Goal: Information Seeking & Learning: Learn about a topic

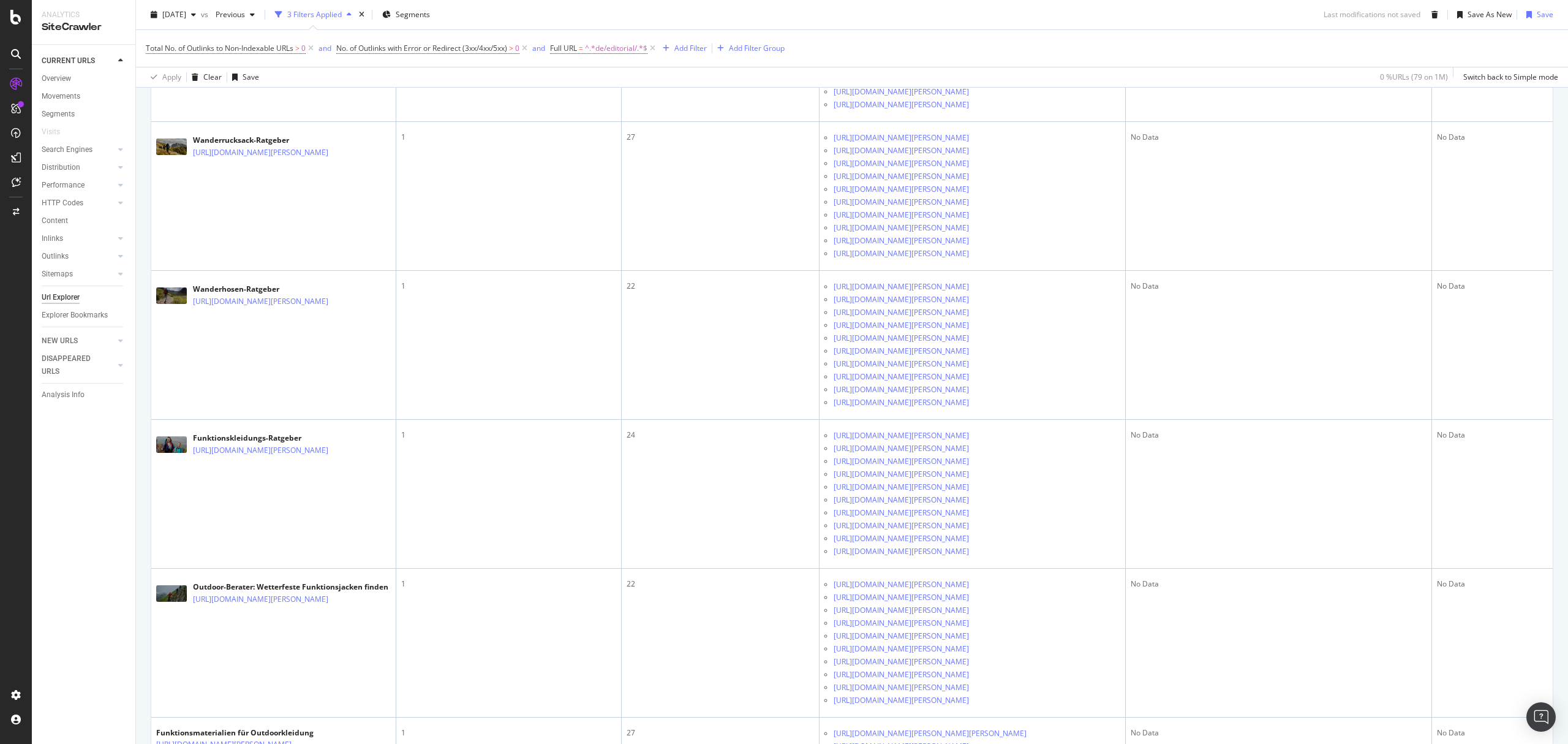
scroll to position [5308, 0]
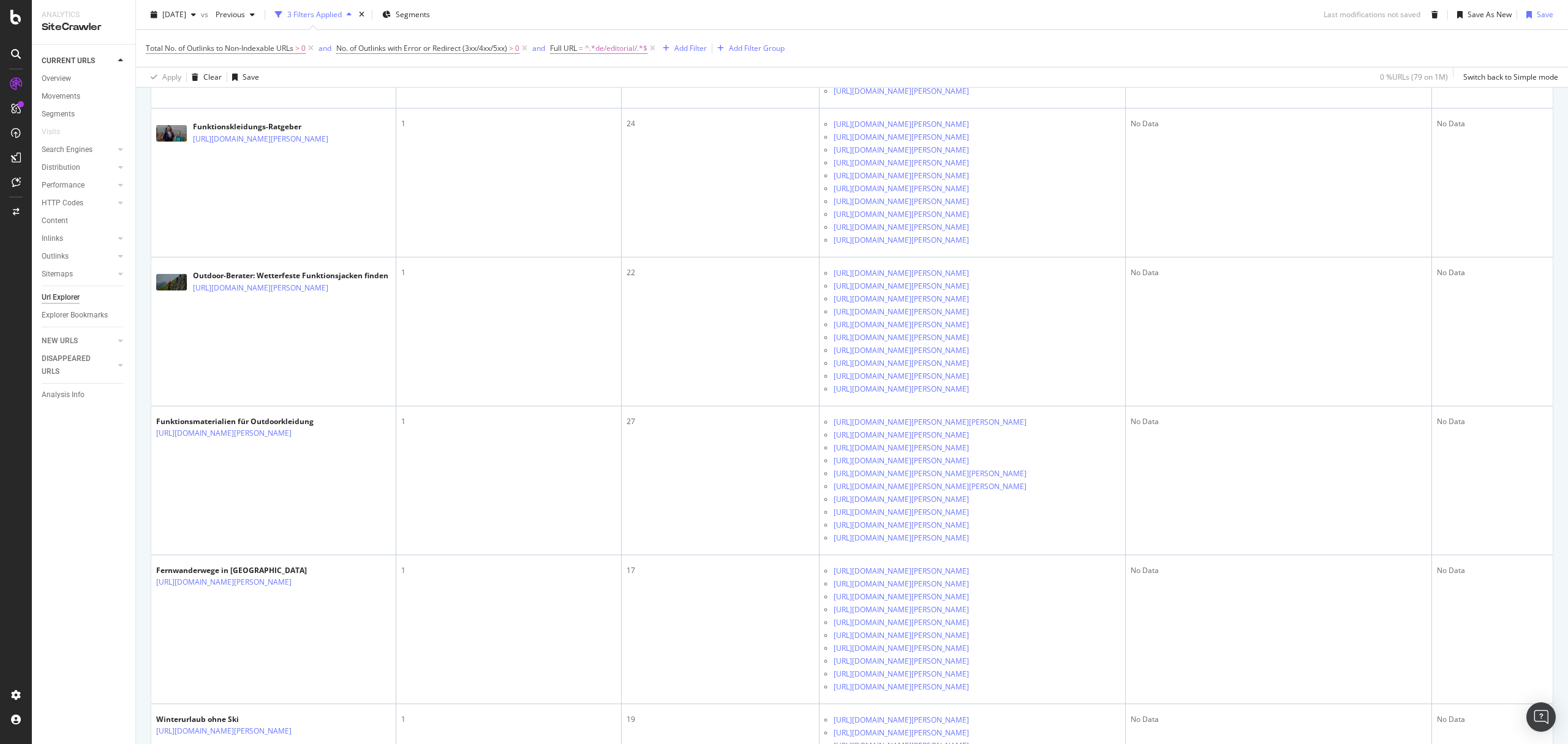
scroll to position [5635, 0]
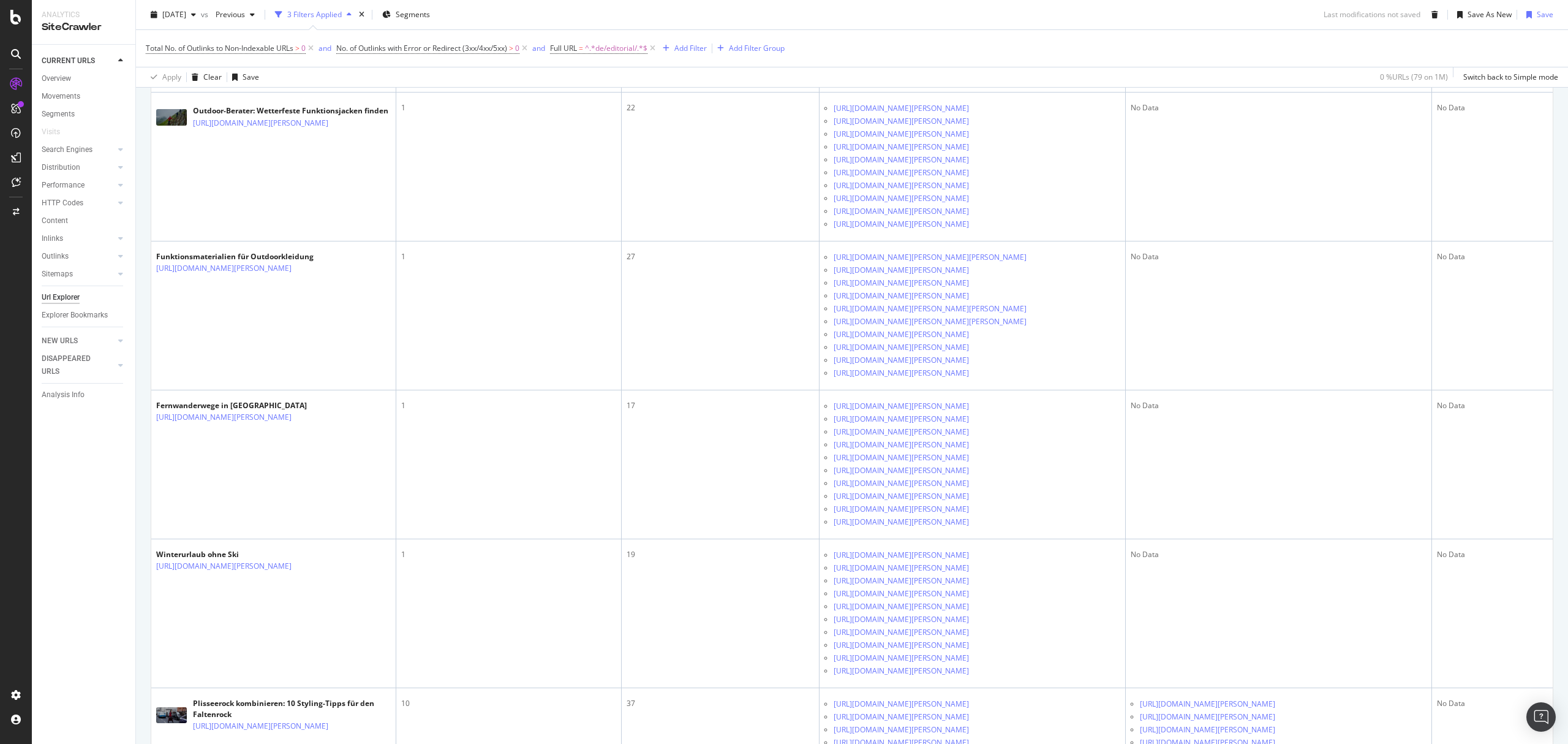
scroll to position [5798, 0]
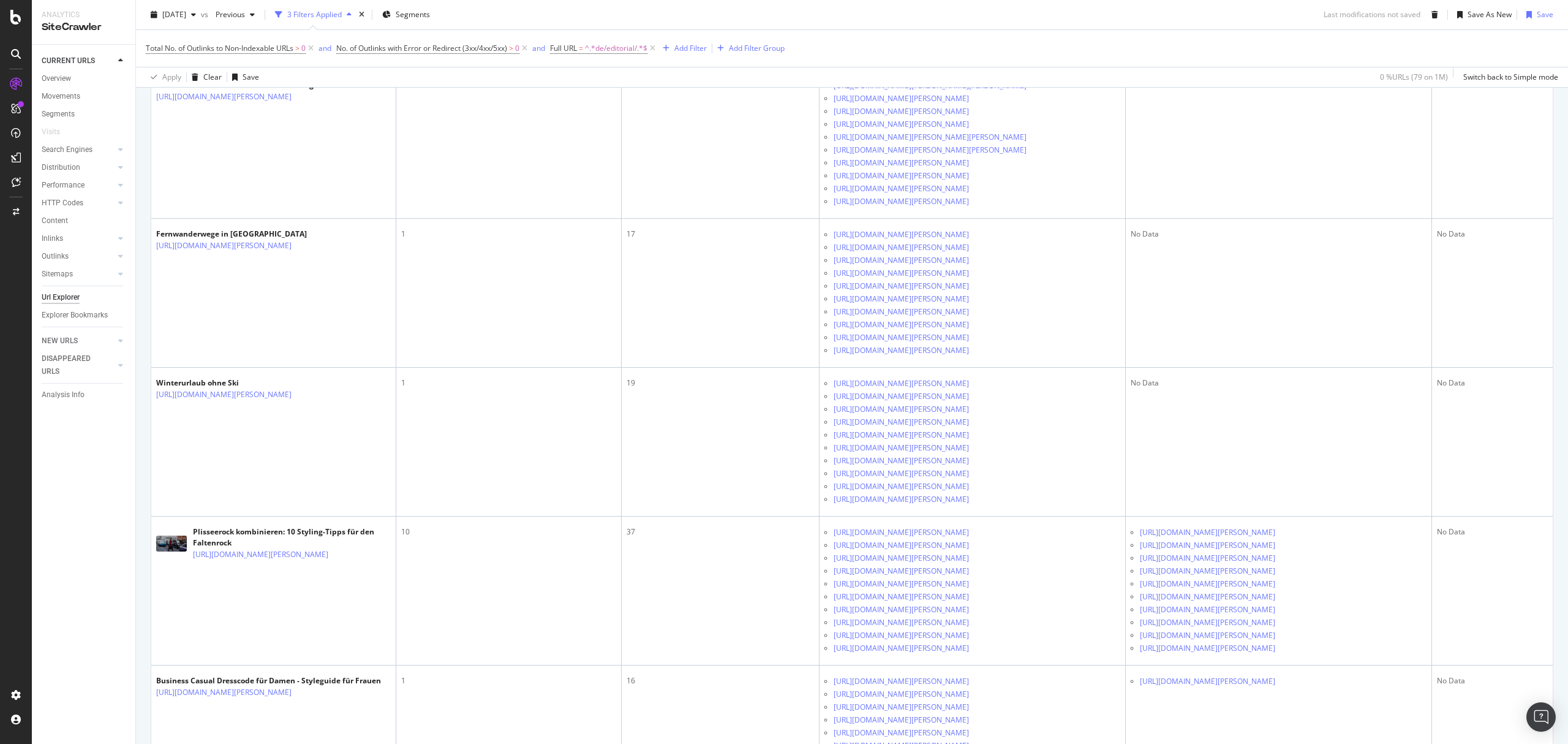
scroll to position [5962, 0]
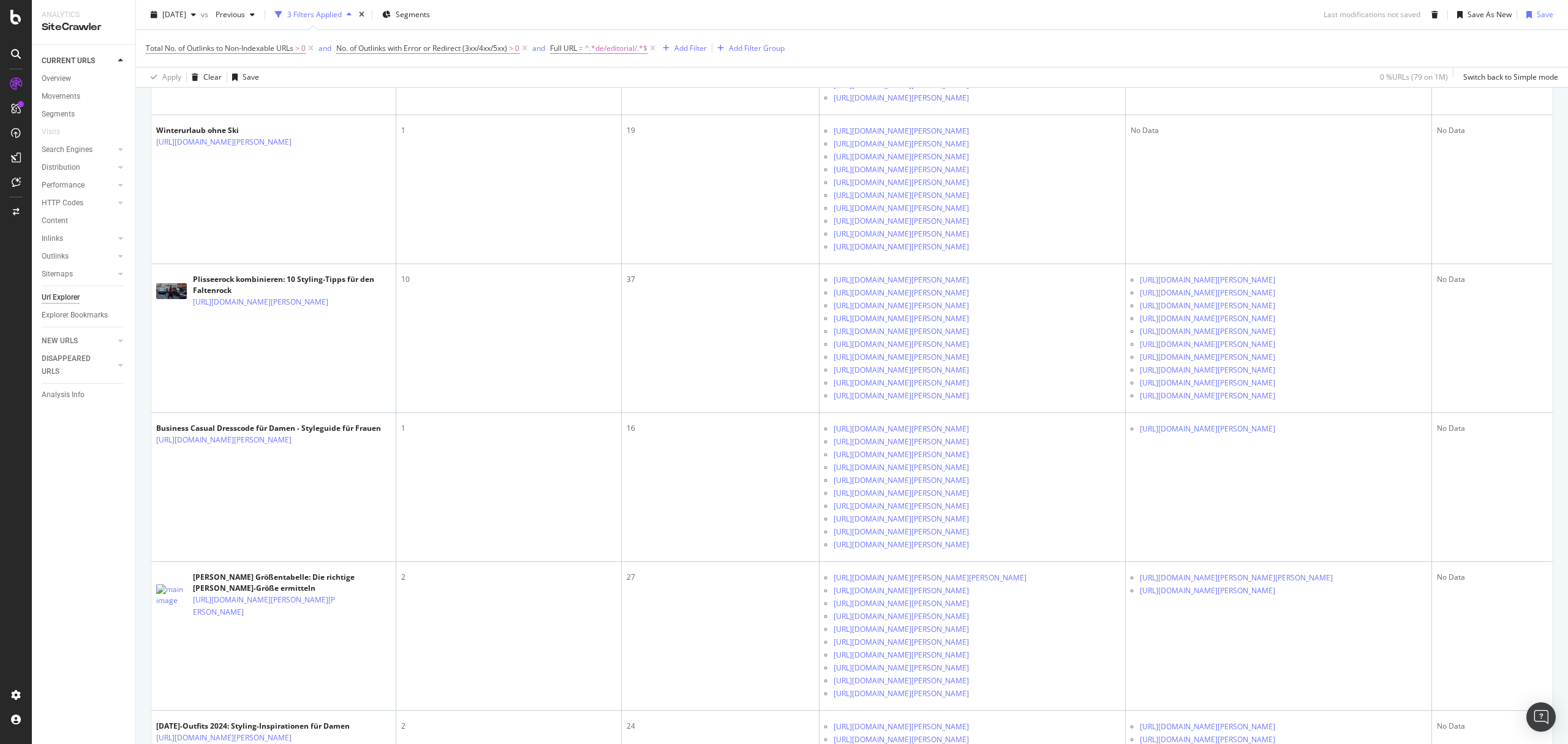
scroll to position [6207, 0]
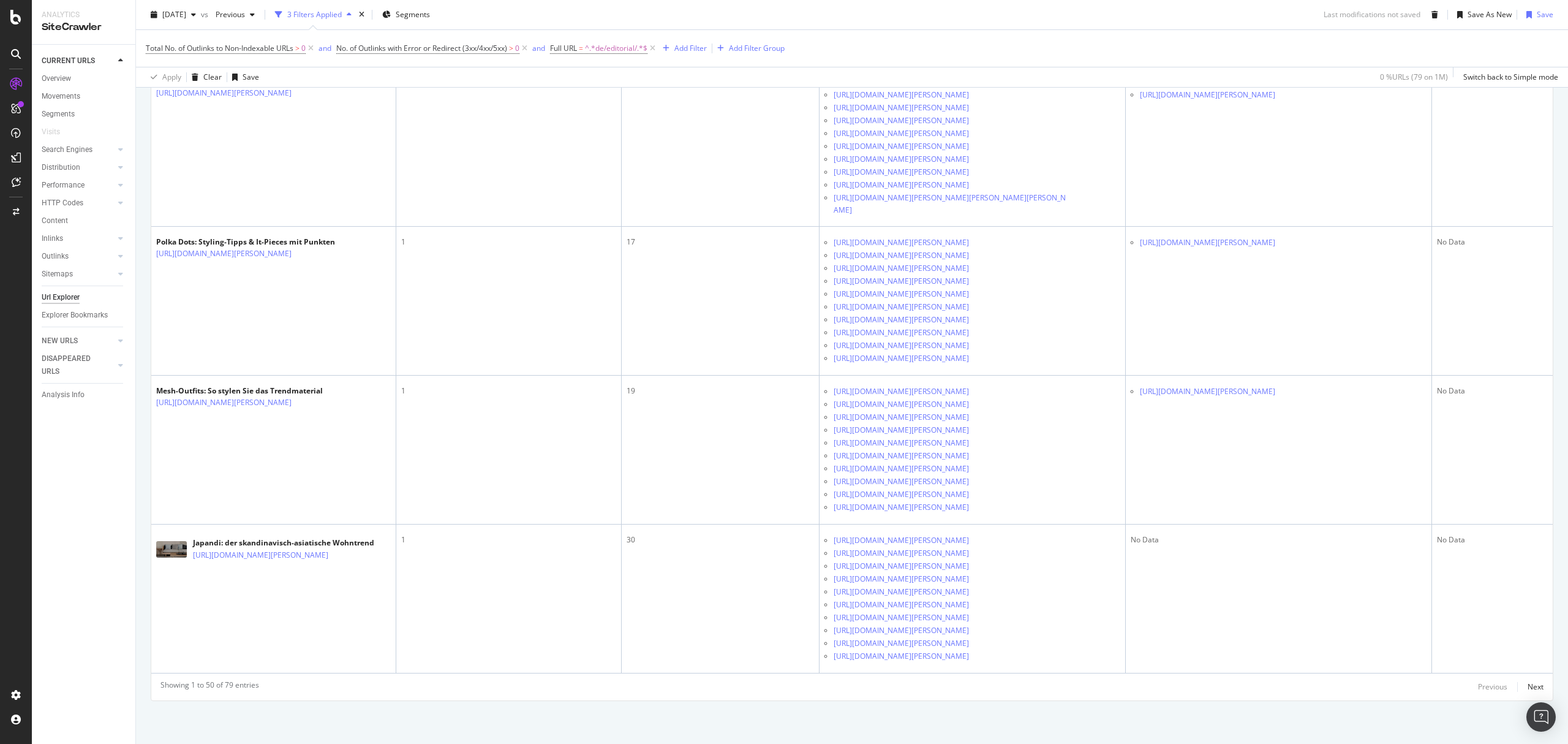
scroll to position [7922, 0]
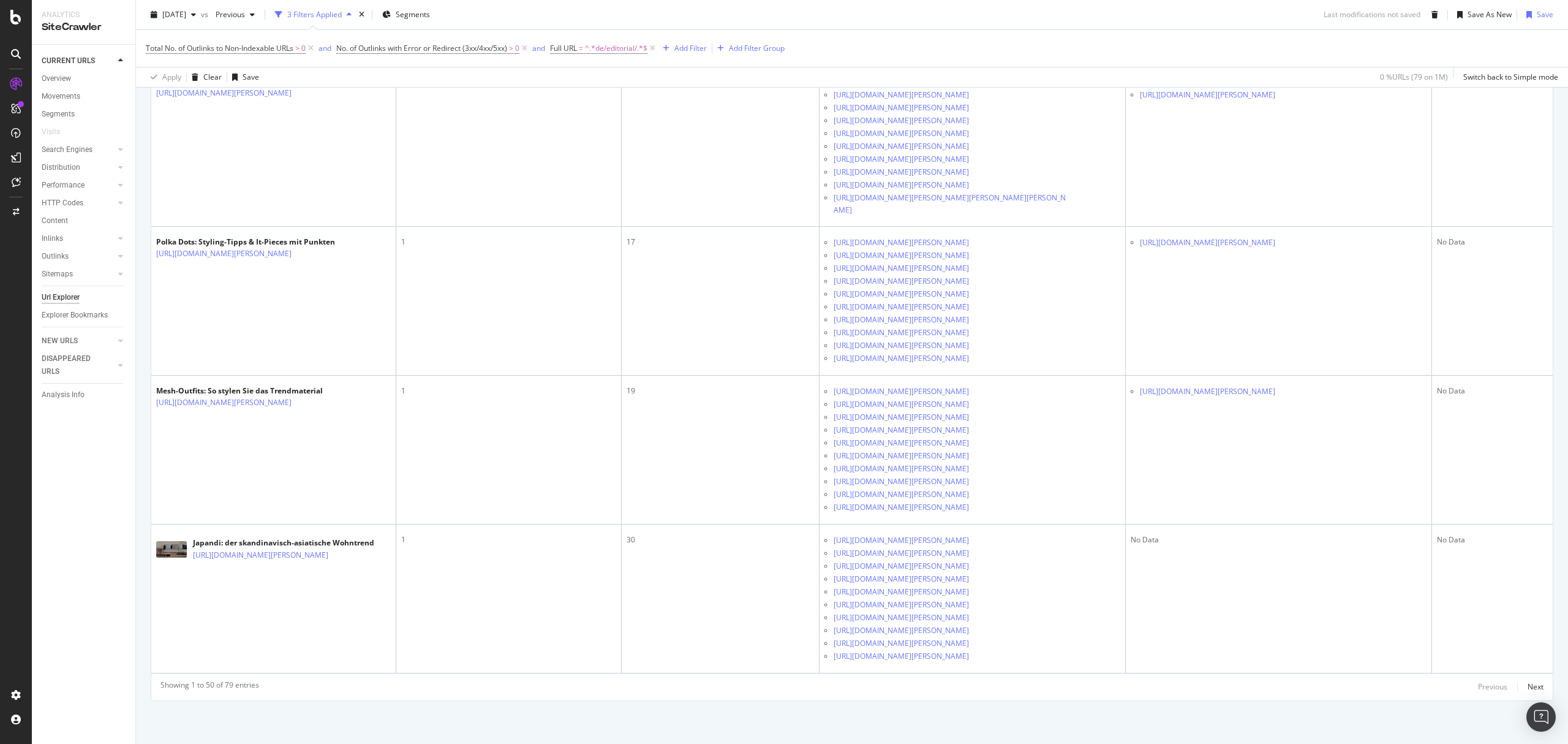
scroll to position [8167, 0]
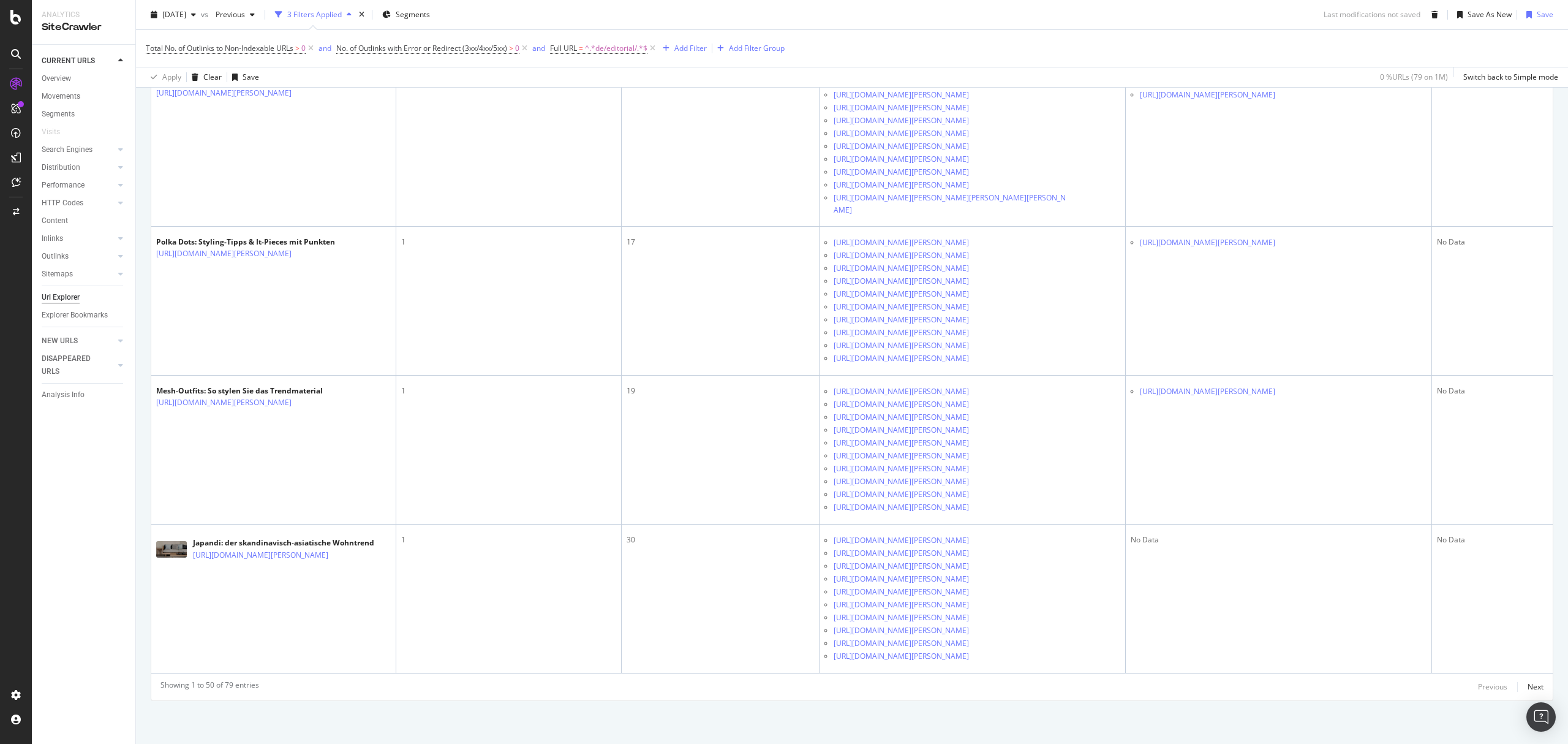
scroll to position [8412, 0]
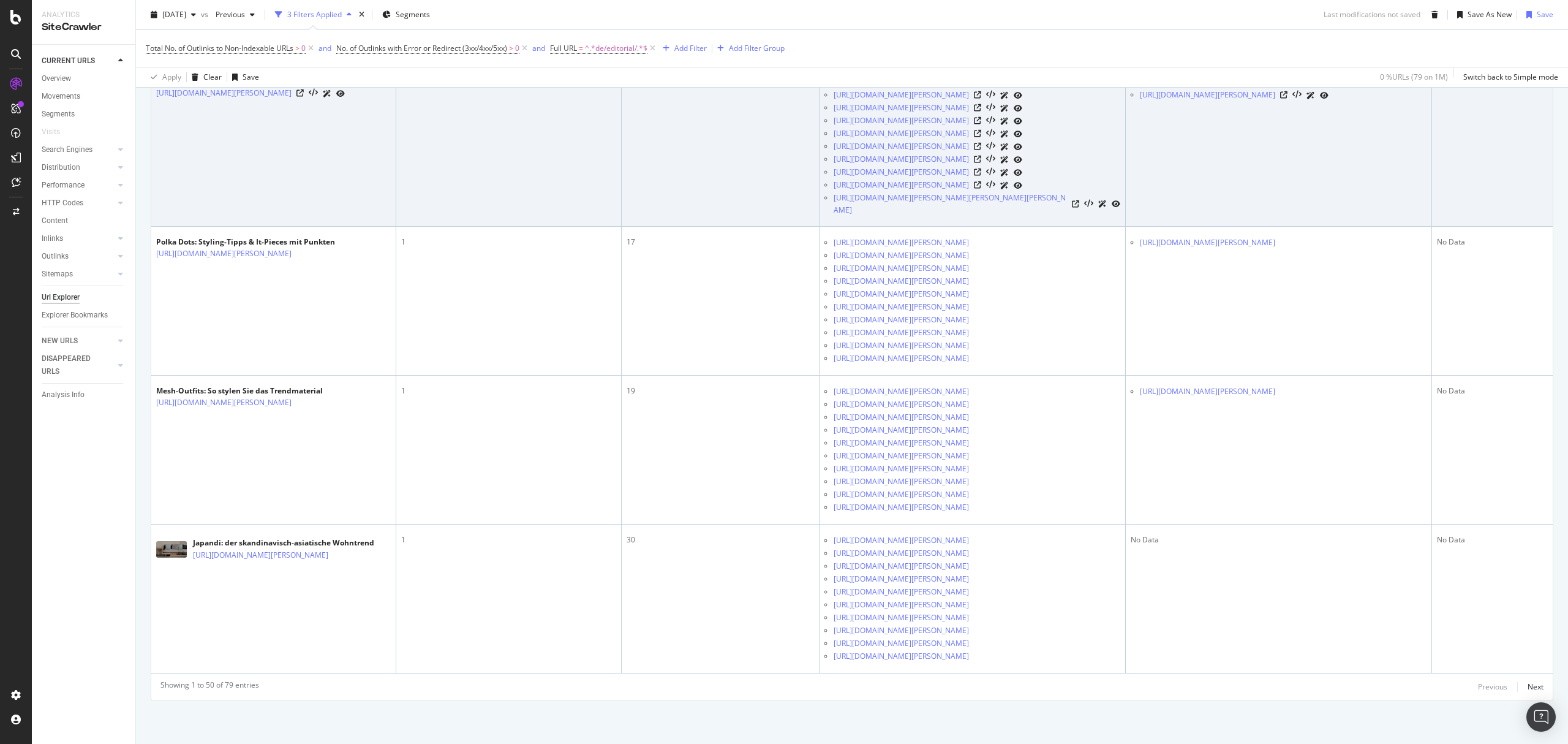
click at [1287, 86] on icon at bounding box center [1283, 82] width 7 height 7
click at [1287, 99] on icon at bounding box center [1283, 95] width 7 height 7
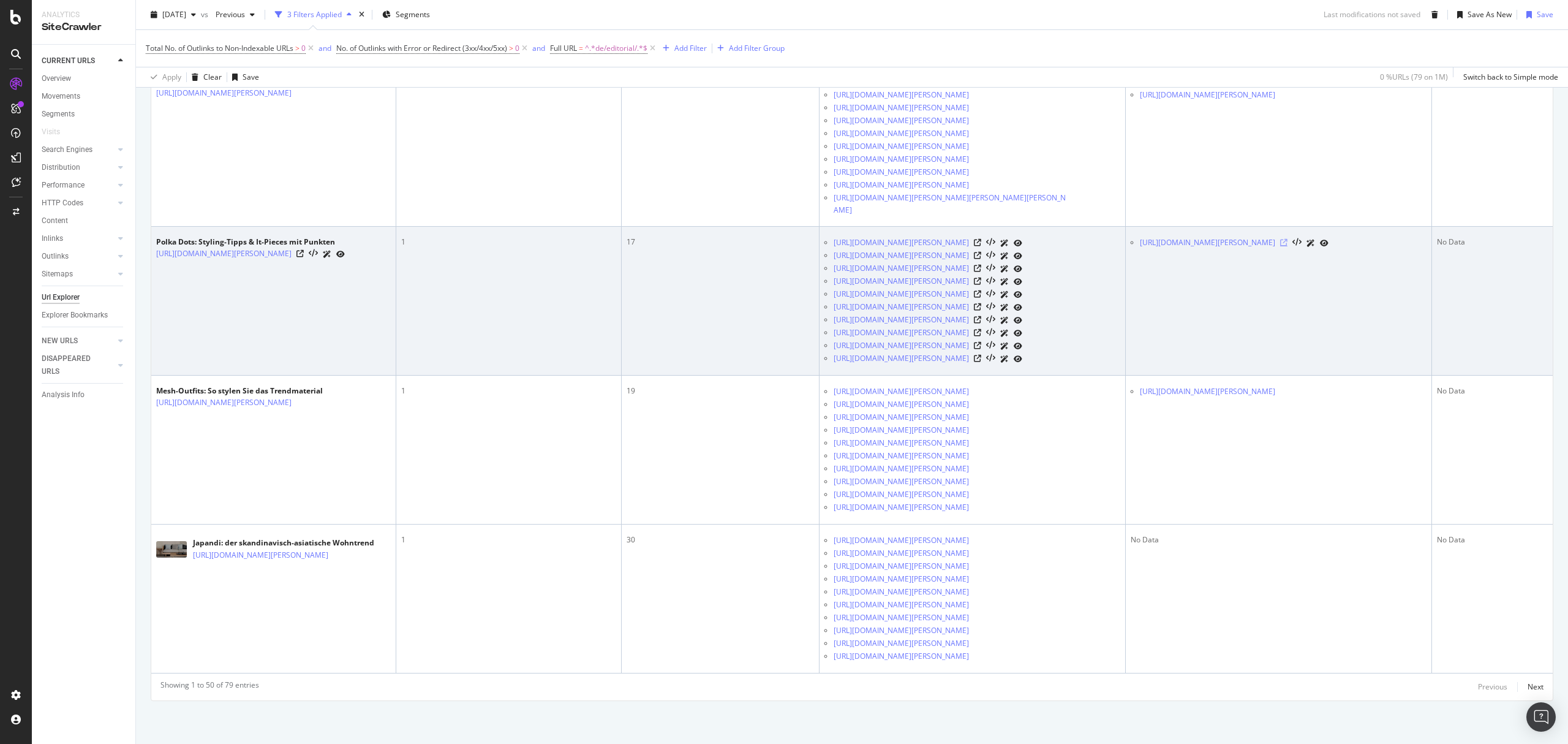
click at [1287, 239] on icon at bounding box center [1283, 242] width 7 height 7
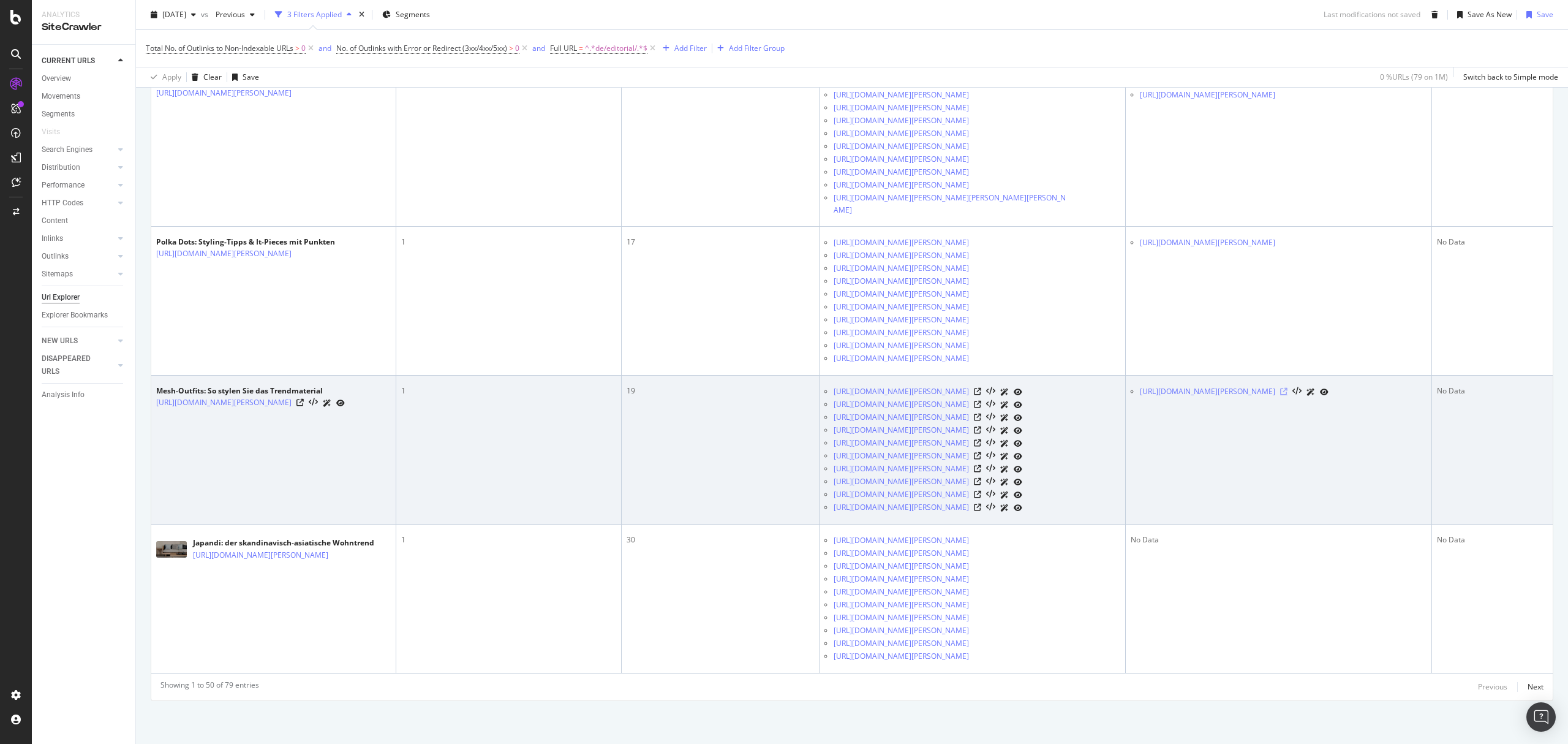
click at [1287, 388] on icon at bounding box center [1283, 391] width 7 height 7
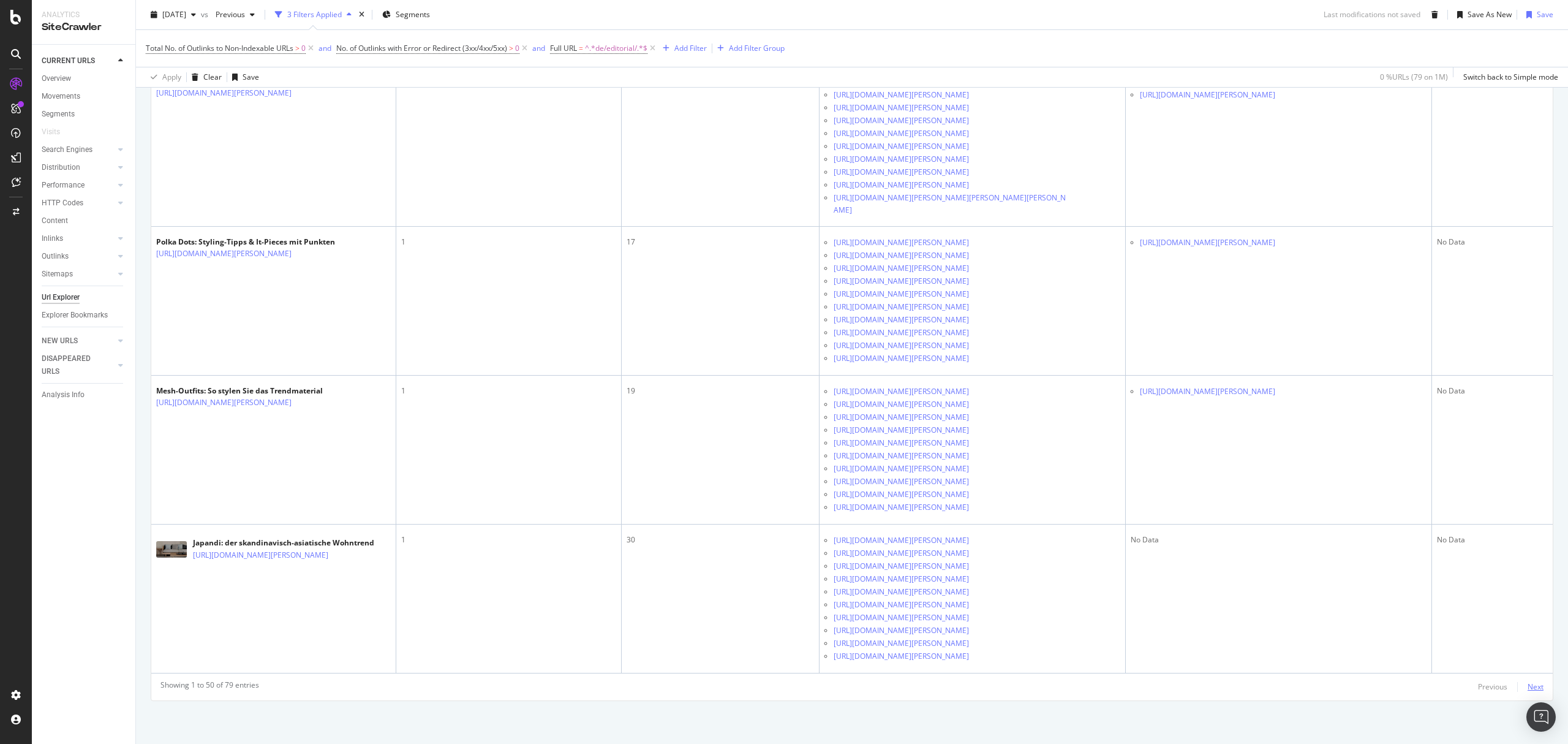
click at [1528, 683] on div "Next" at bounding box center [1536, 686] width 16 height 11
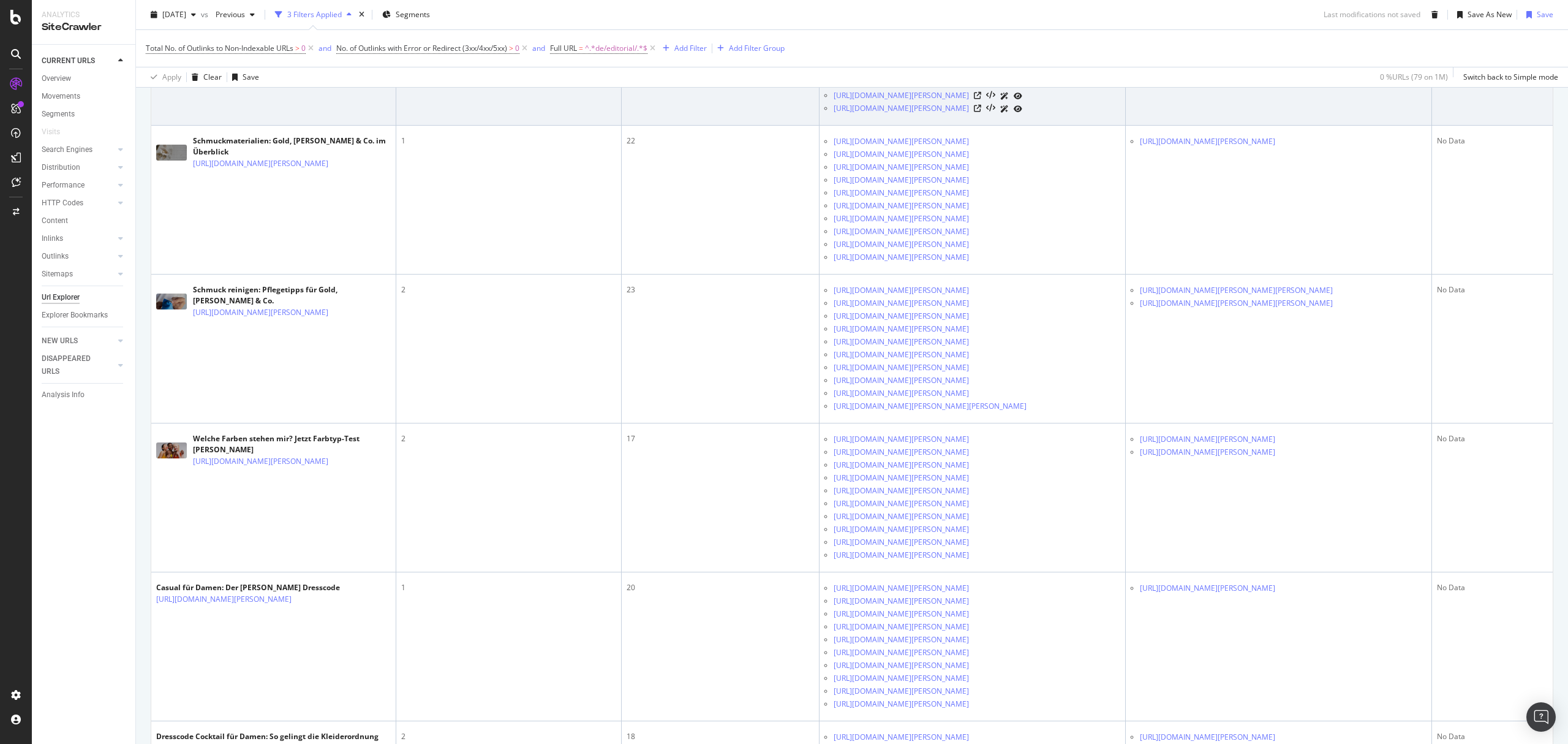
scroll to position [490, 0]
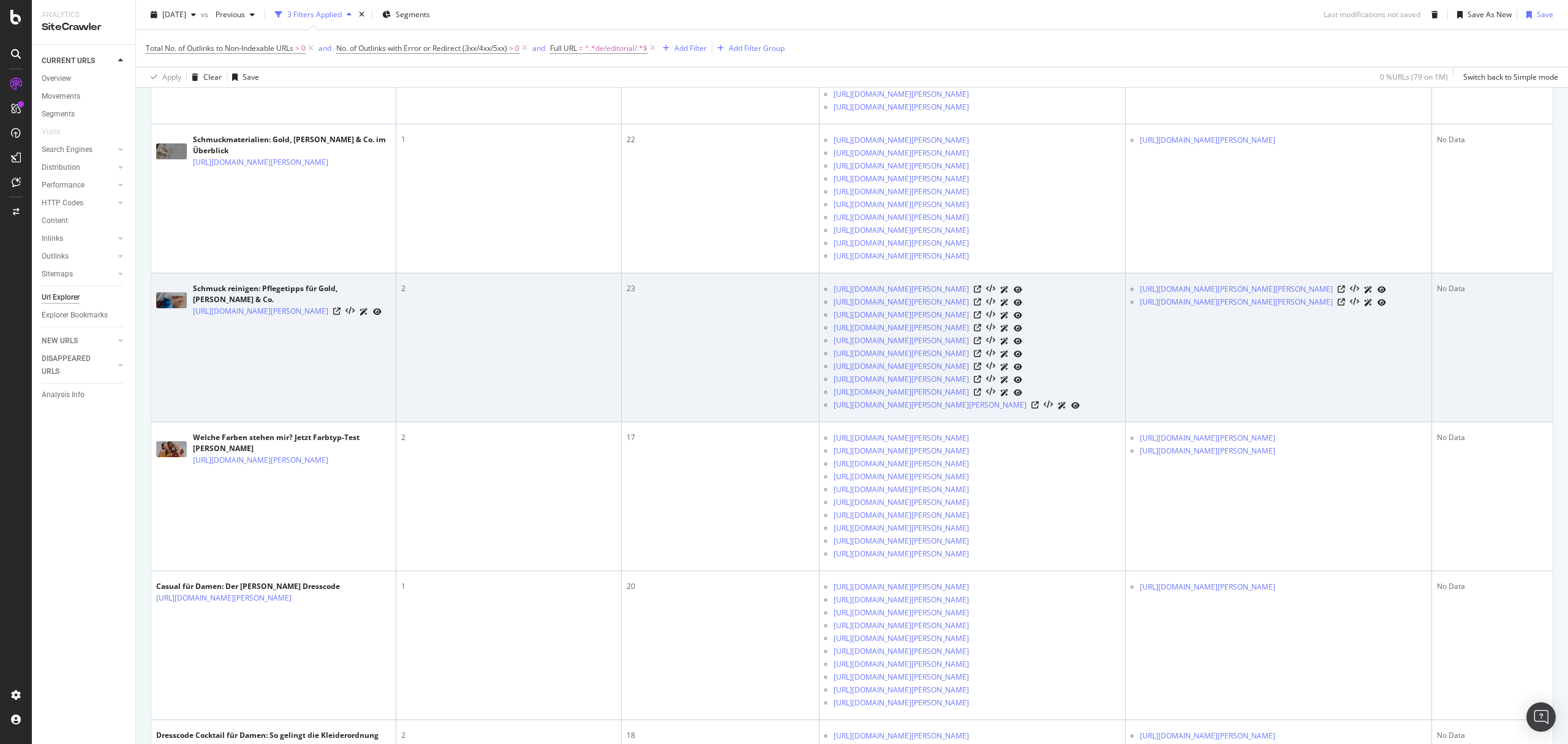
click at [1378, 295] on div at bounding box center [1362, 290] width 49 height 13
click at [1345, 293] on icon at bounding box center [1341, 289] width 7 height 7
click at [1345, 306] on icon at bounding box center [1341, 301] width 7 height 7
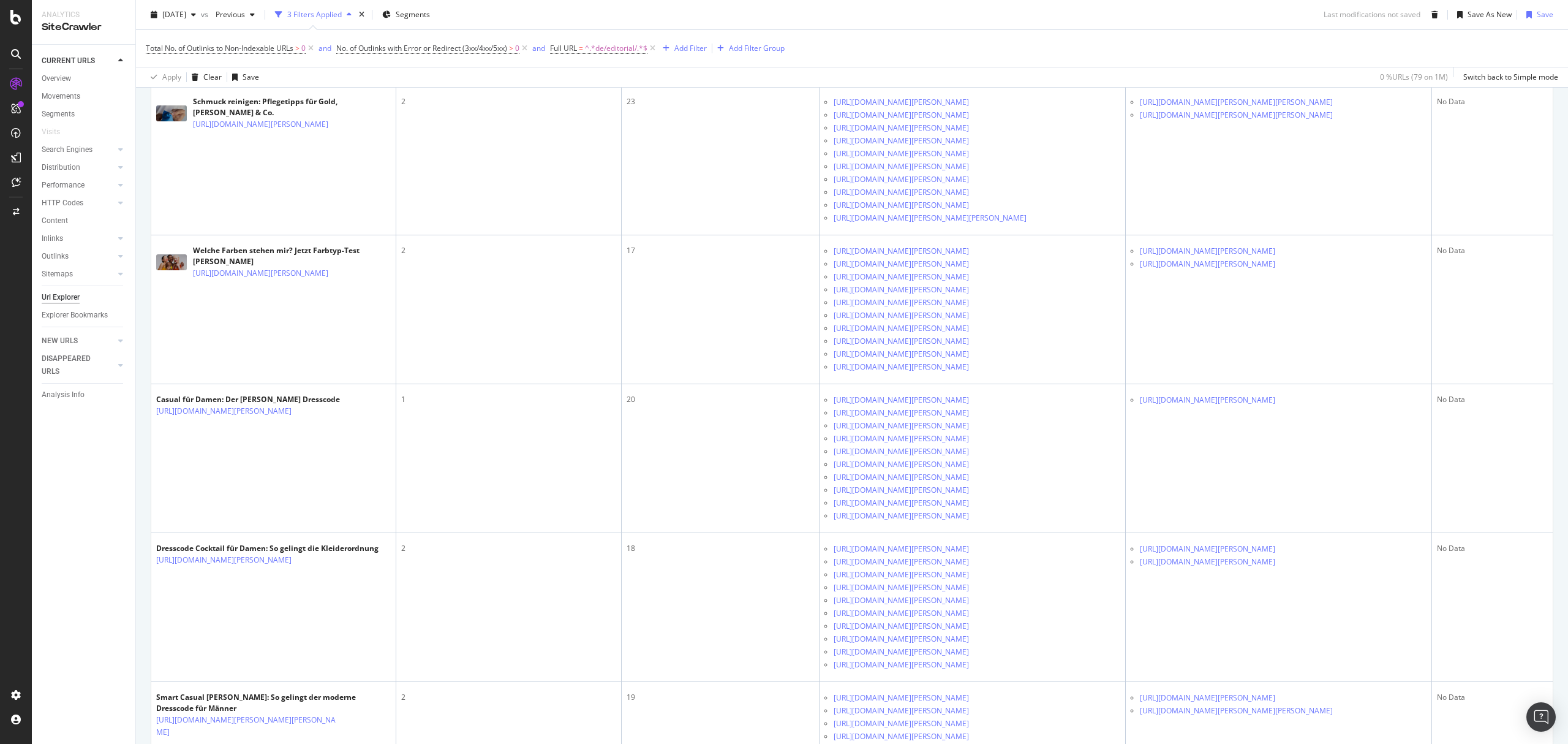
scroll to position [735, 0]
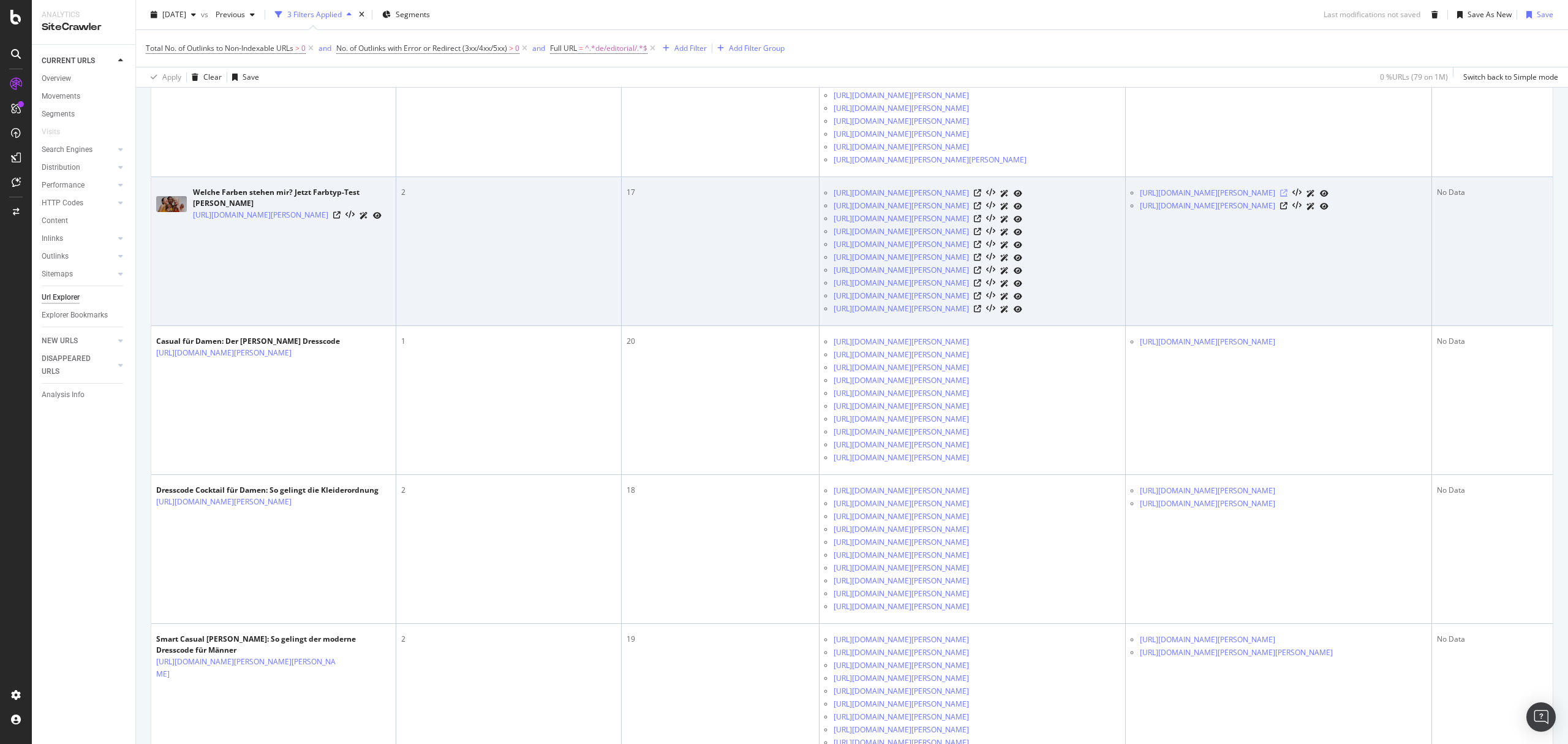
click at [1287, 197] on icon at bounding box center [1283, 193] width 7 height 7
click at [1287, 210] on icon at bounding box center [1283, 206] width 7 height 7
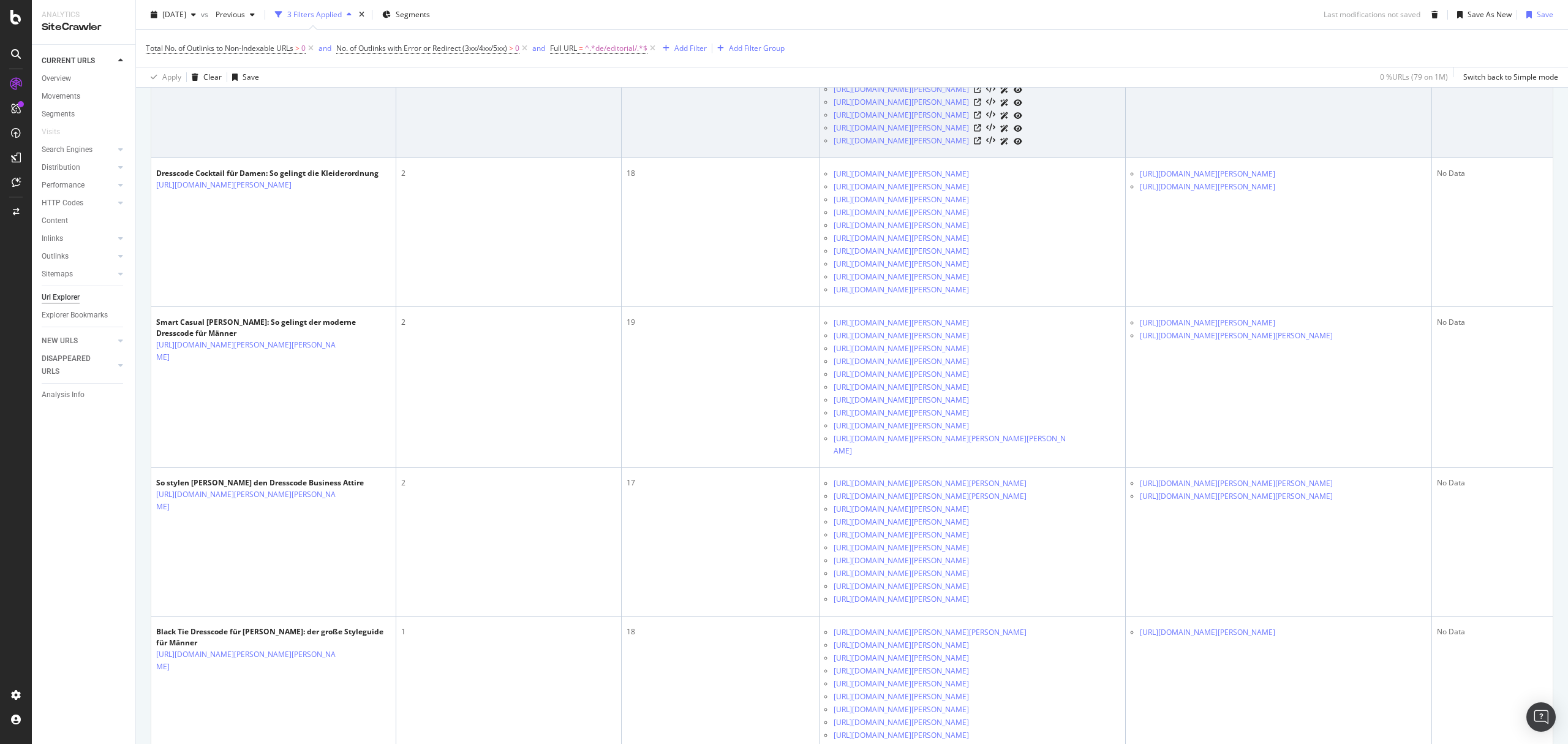
scroll to position [1061, 0]
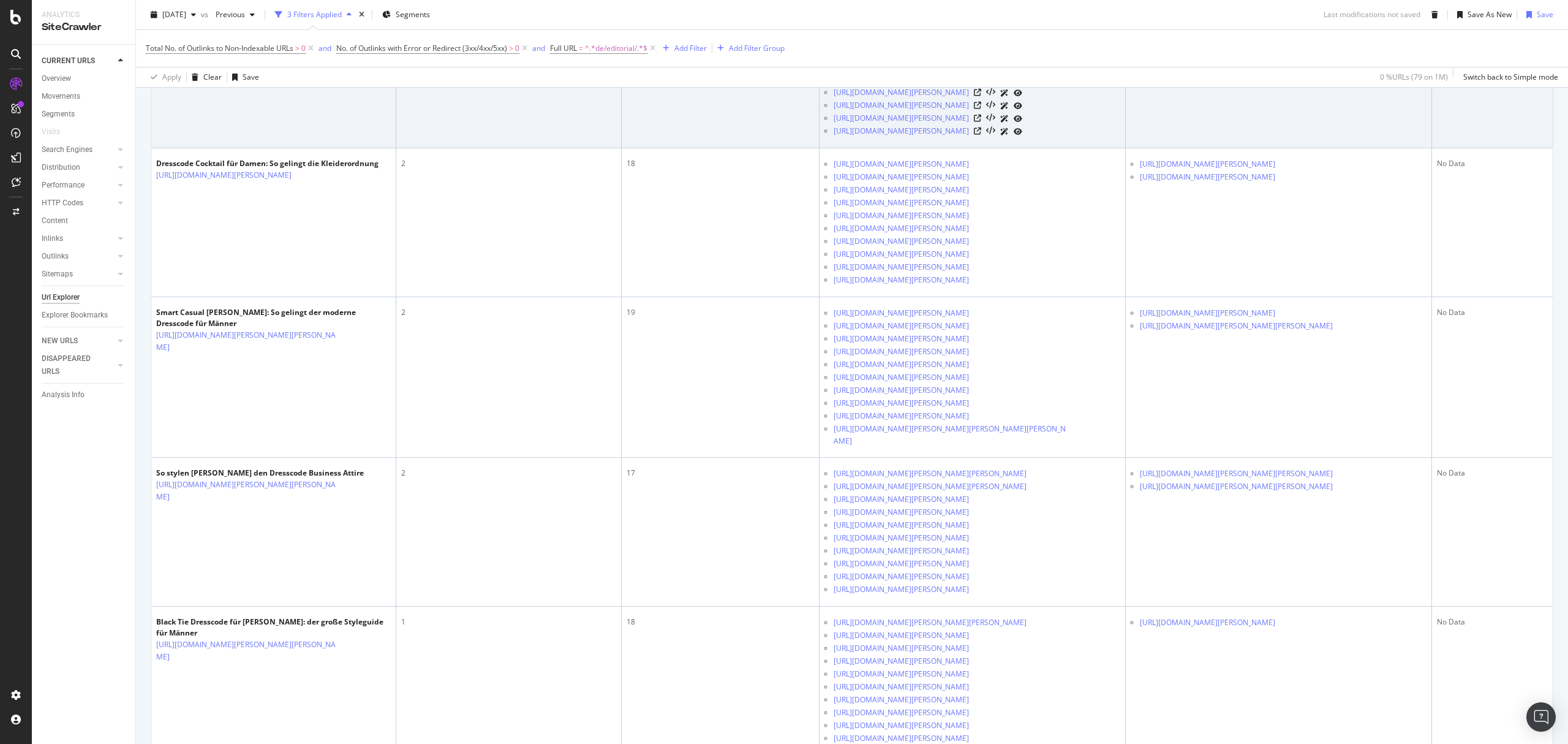
click at [1287, 19] on icon at bounding box center [1283, 15] width 7 height 7
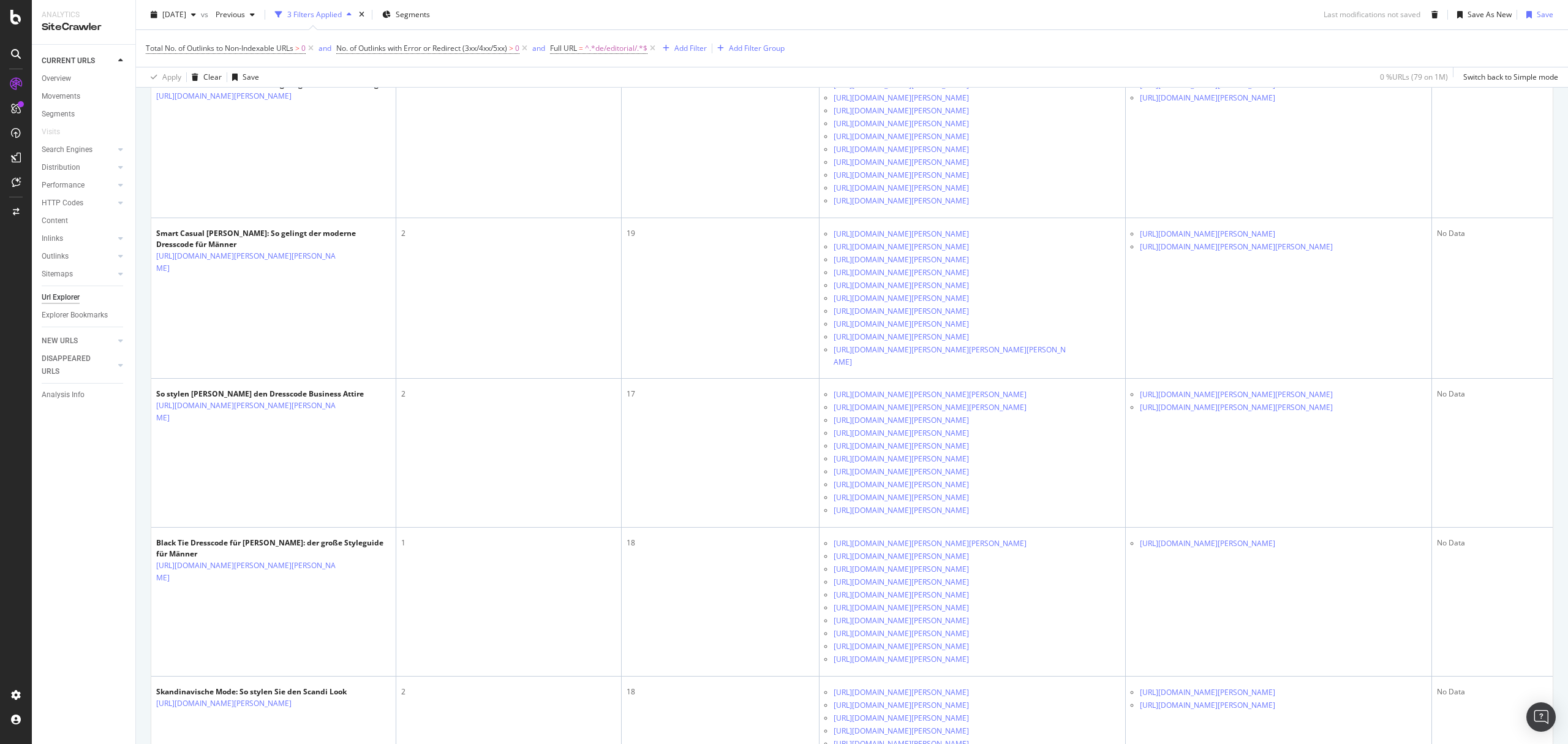
scroll to position [1225, 0]
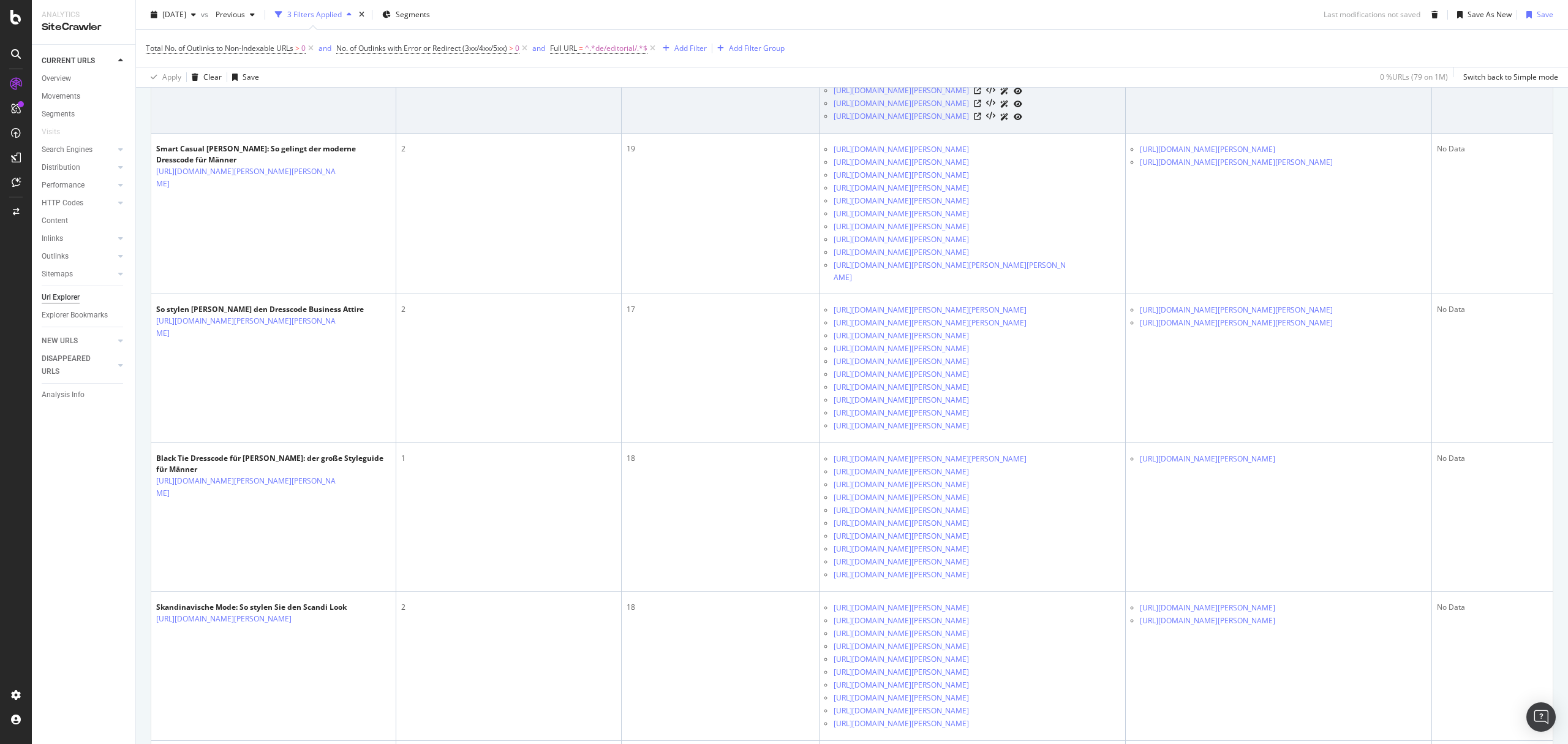
click at [1287, 4] on icon at bounding box center [1283, 0] width 7 height 7
click at [1287, 17] on icon at bounding box center [1283, 13] width 7 height 7
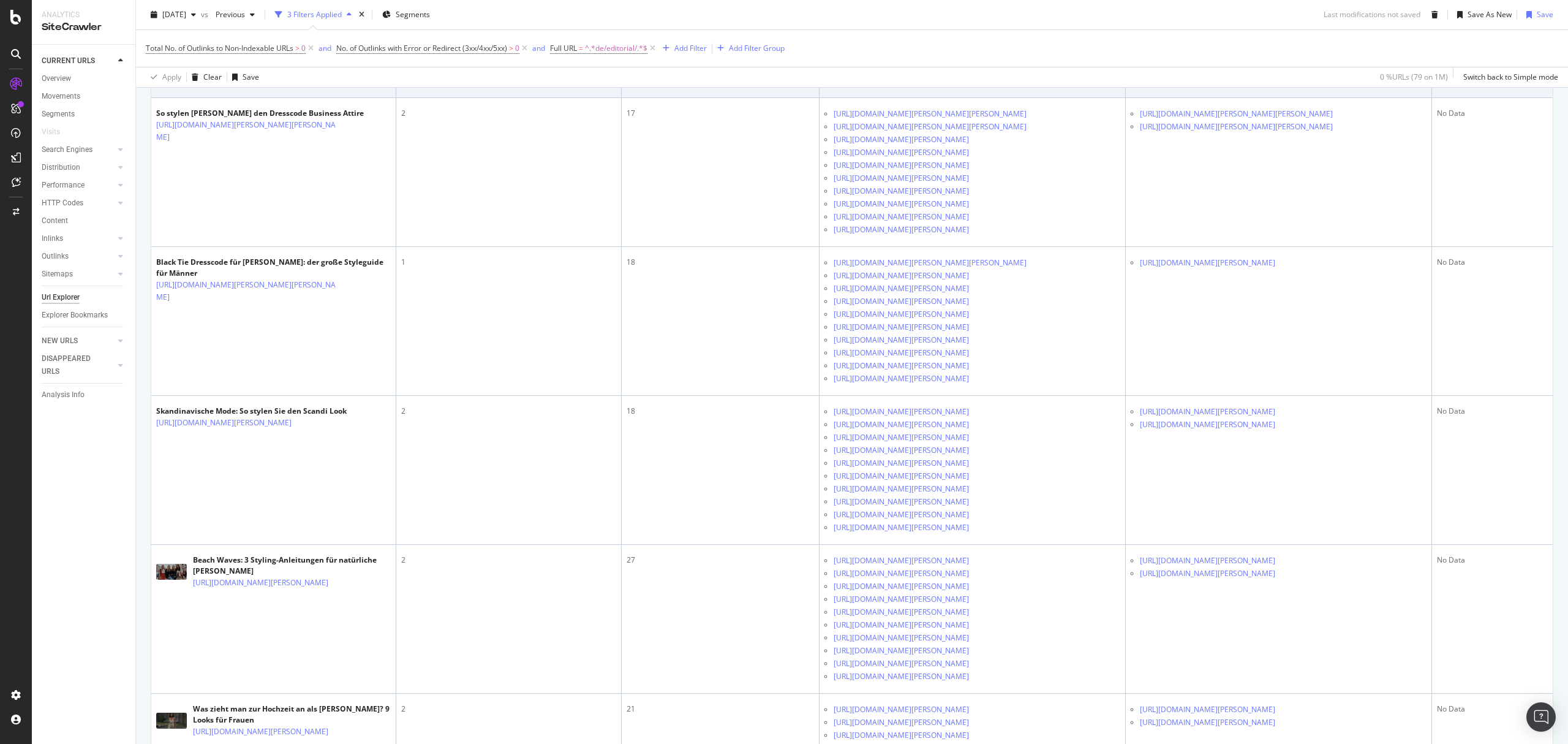
scroll to position [1470, 0]
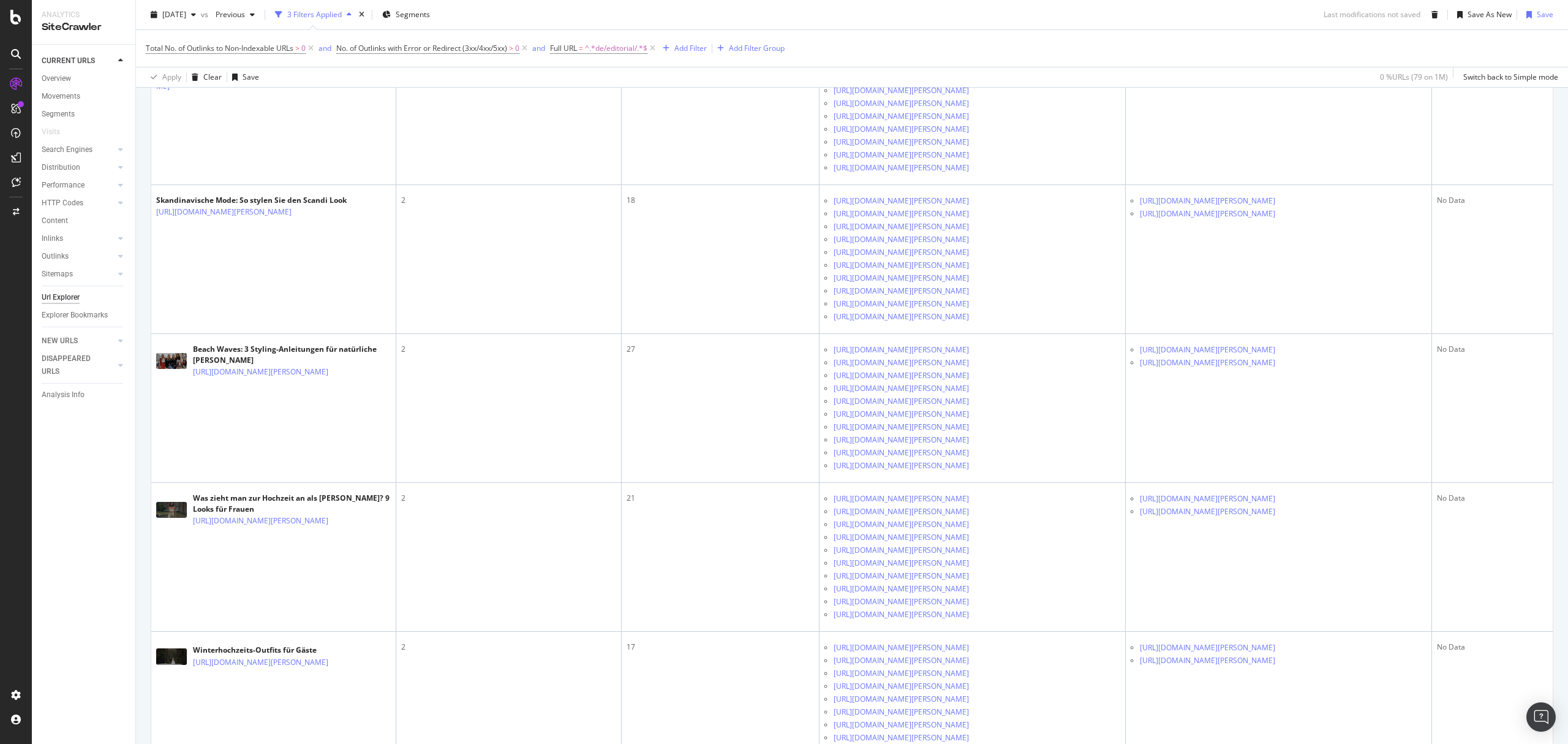
scroll to position [1633, 0]
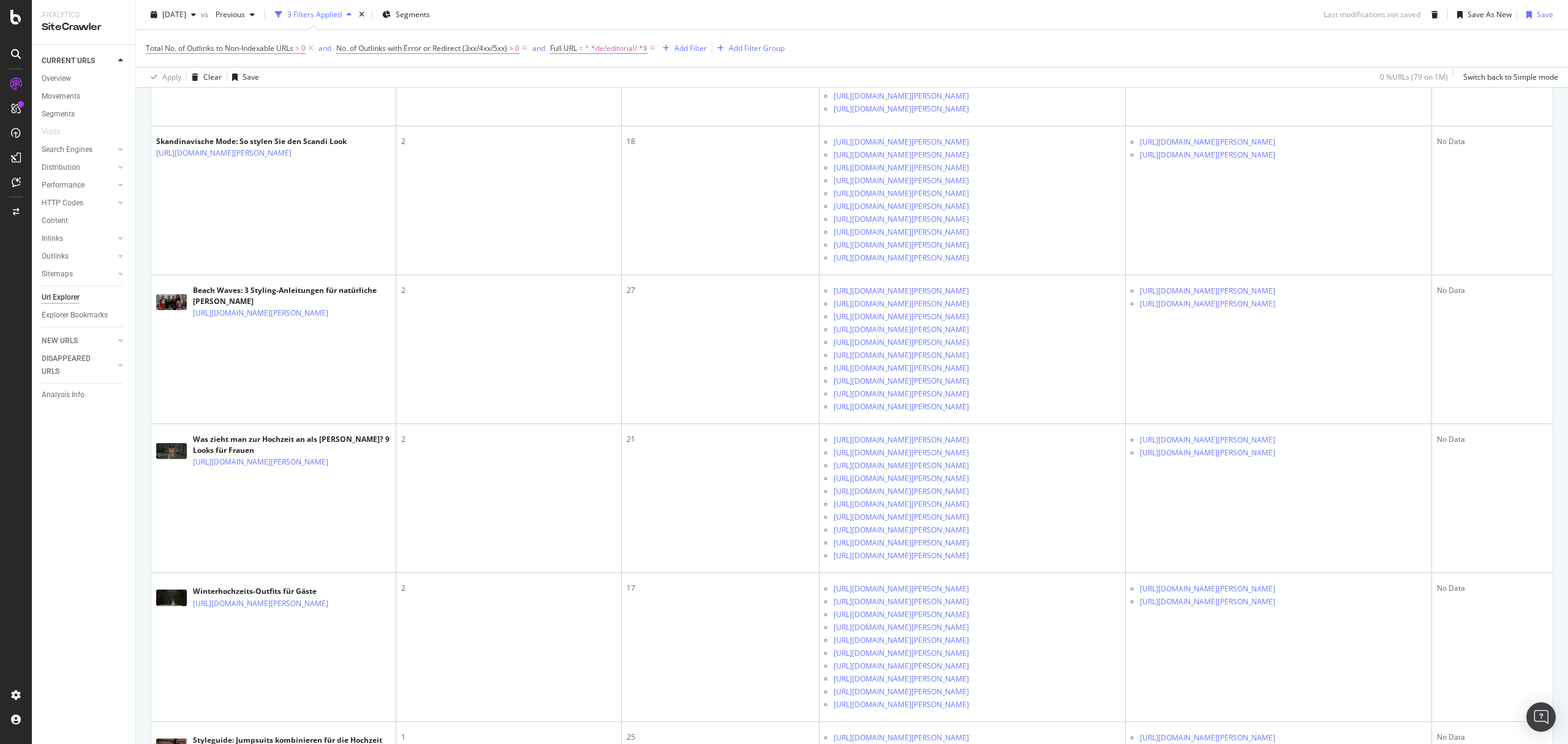
scroll to position [1796, 0]
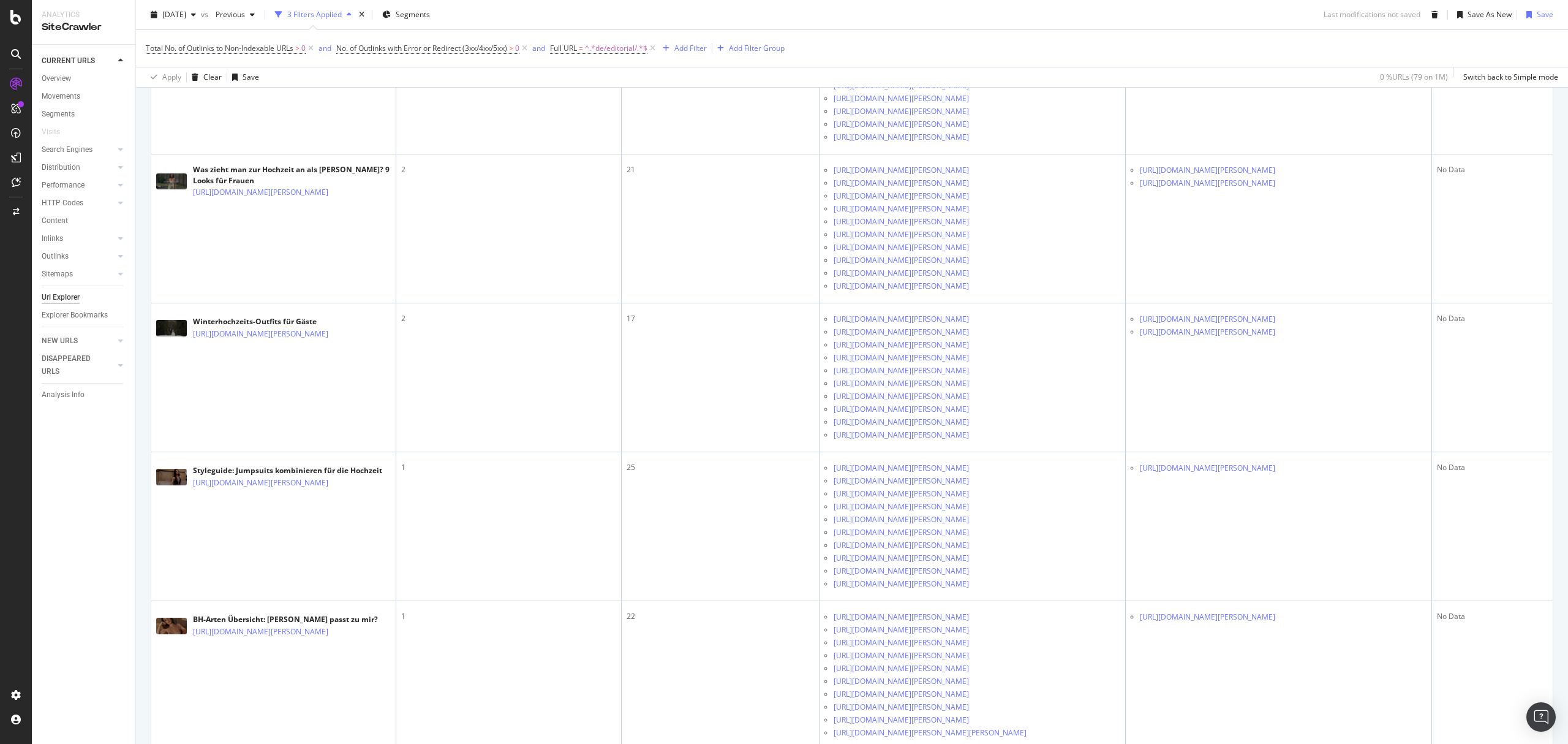
scroll to position [2042, 0]
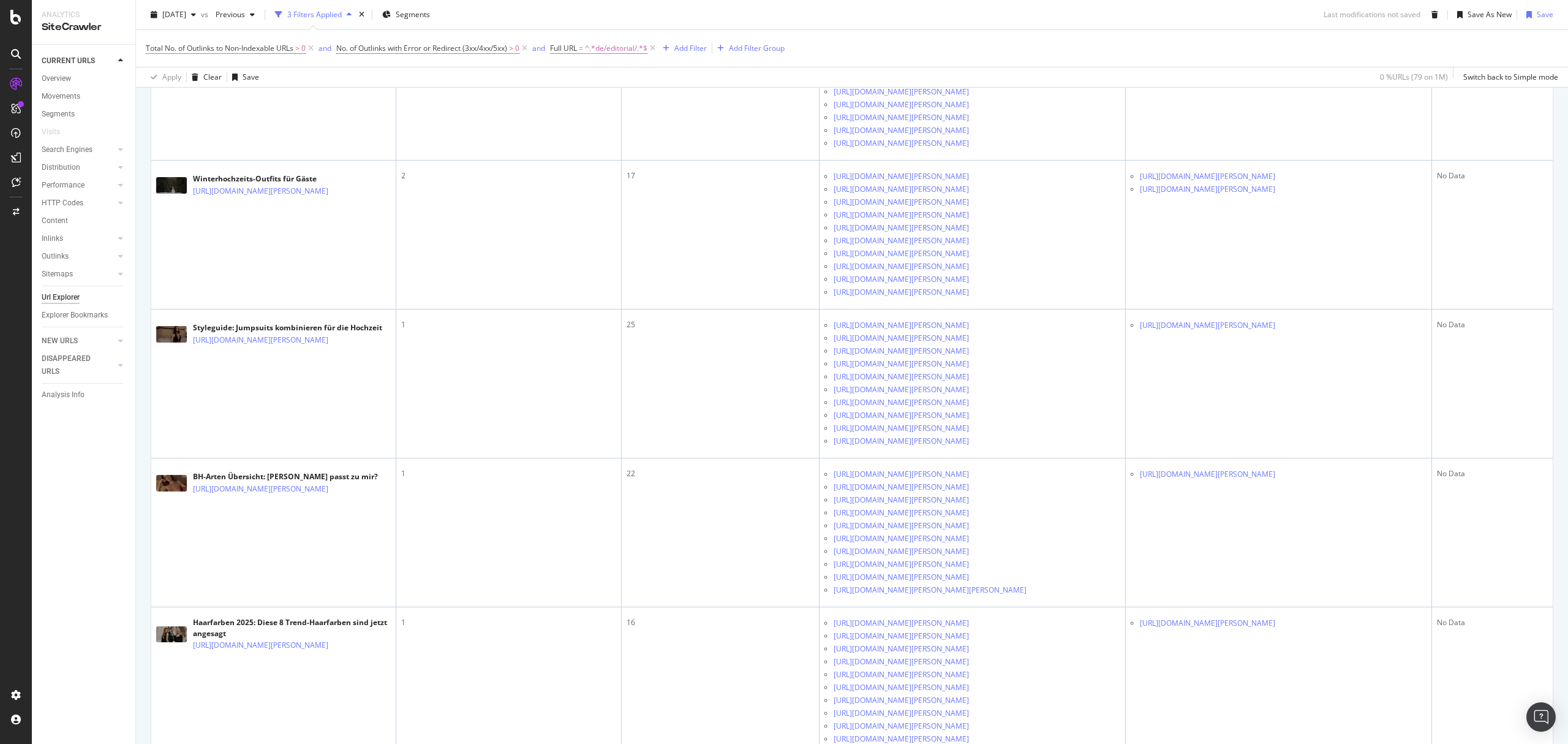
scroll to position [2205, 0]
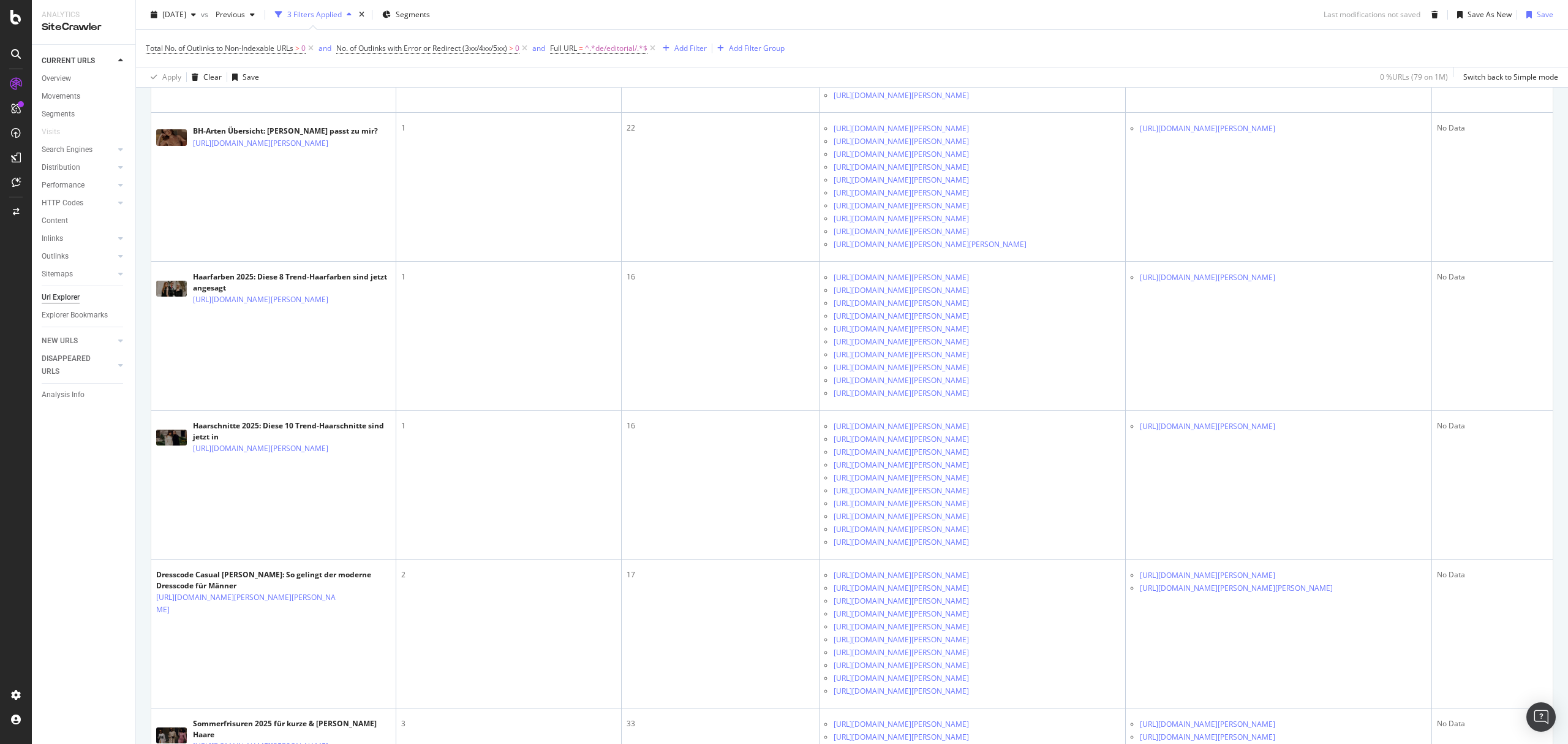
scroll to position [2450, 0]
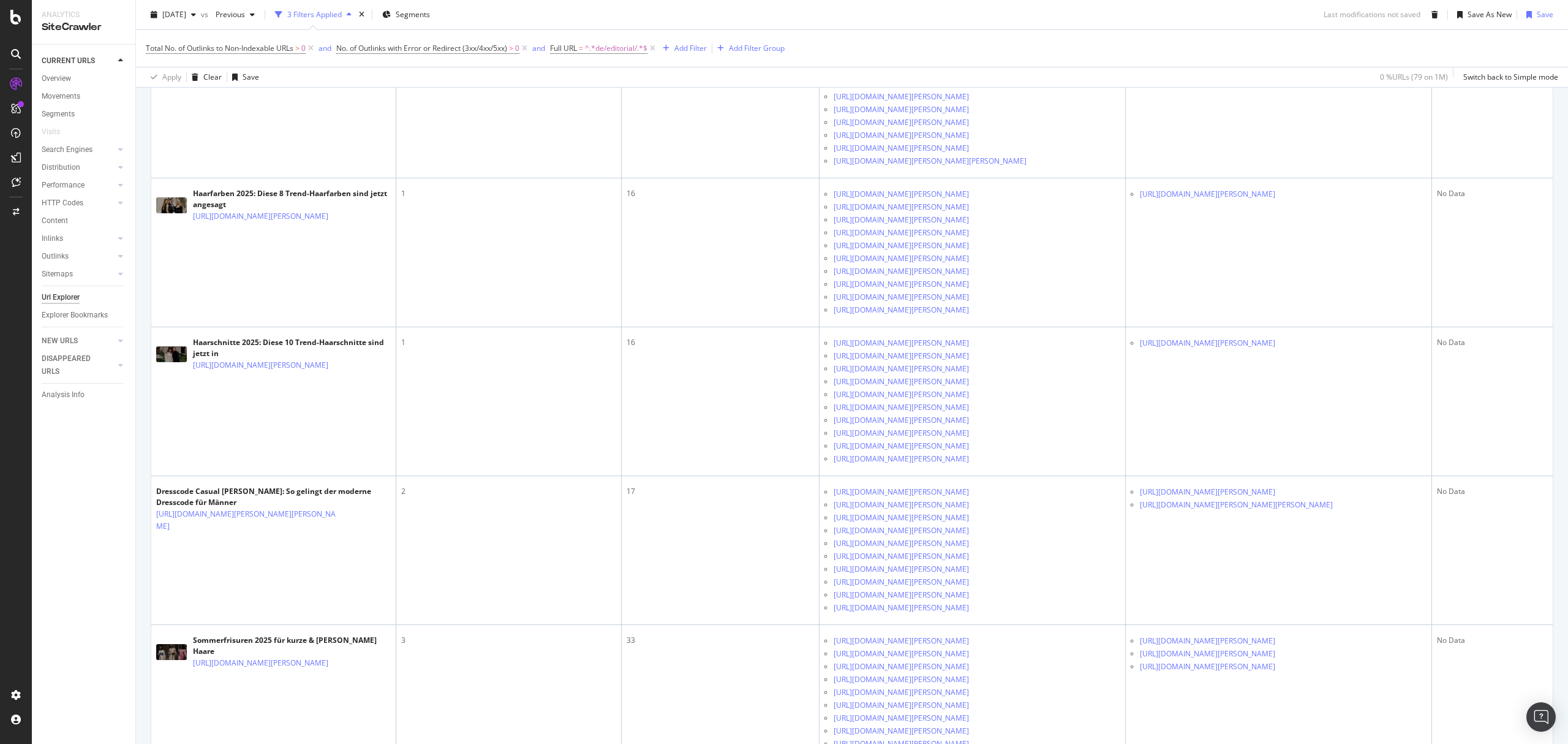
scroll to position [2613, 0]
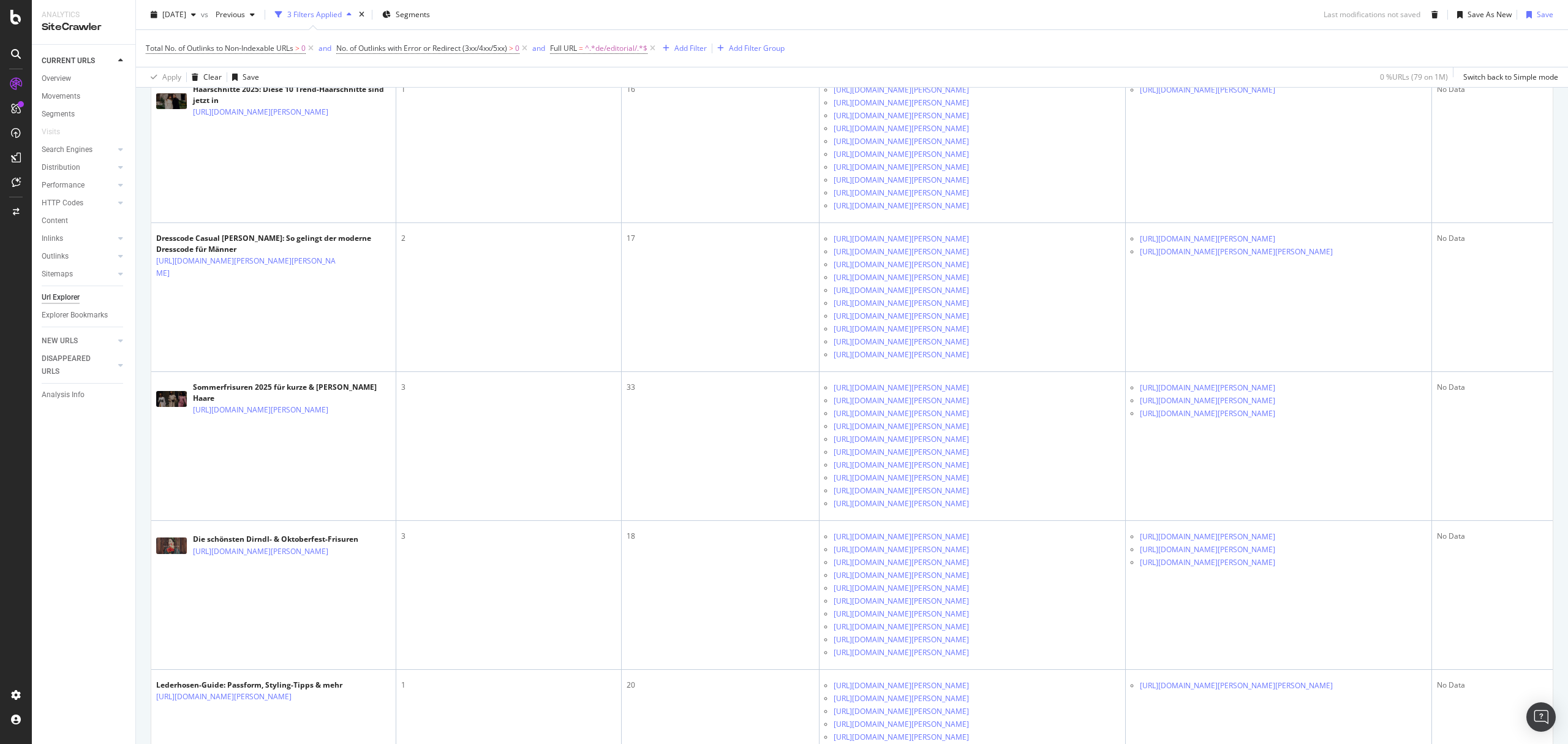
scroll to position [2858, 0]
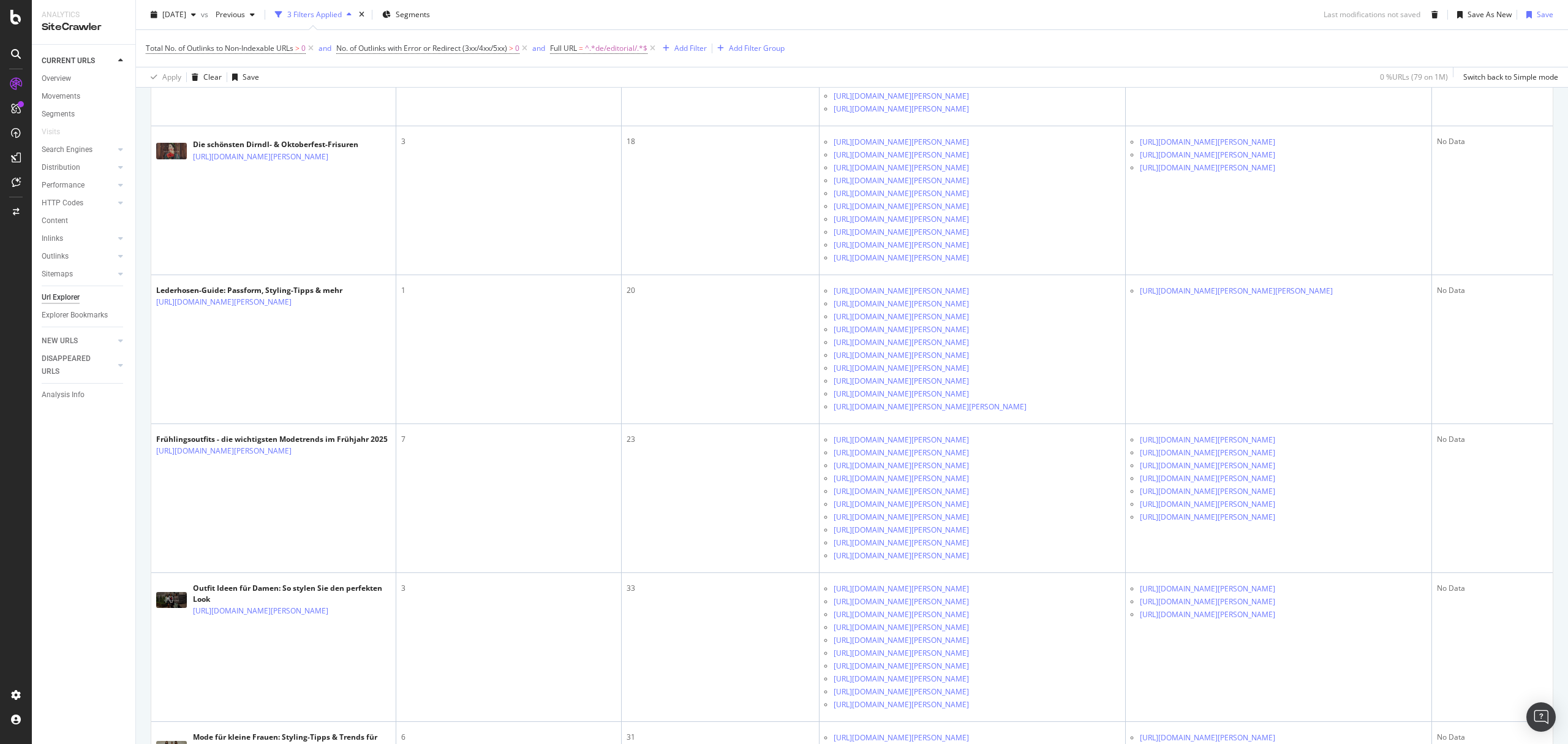
scroll to position [3348, 0]
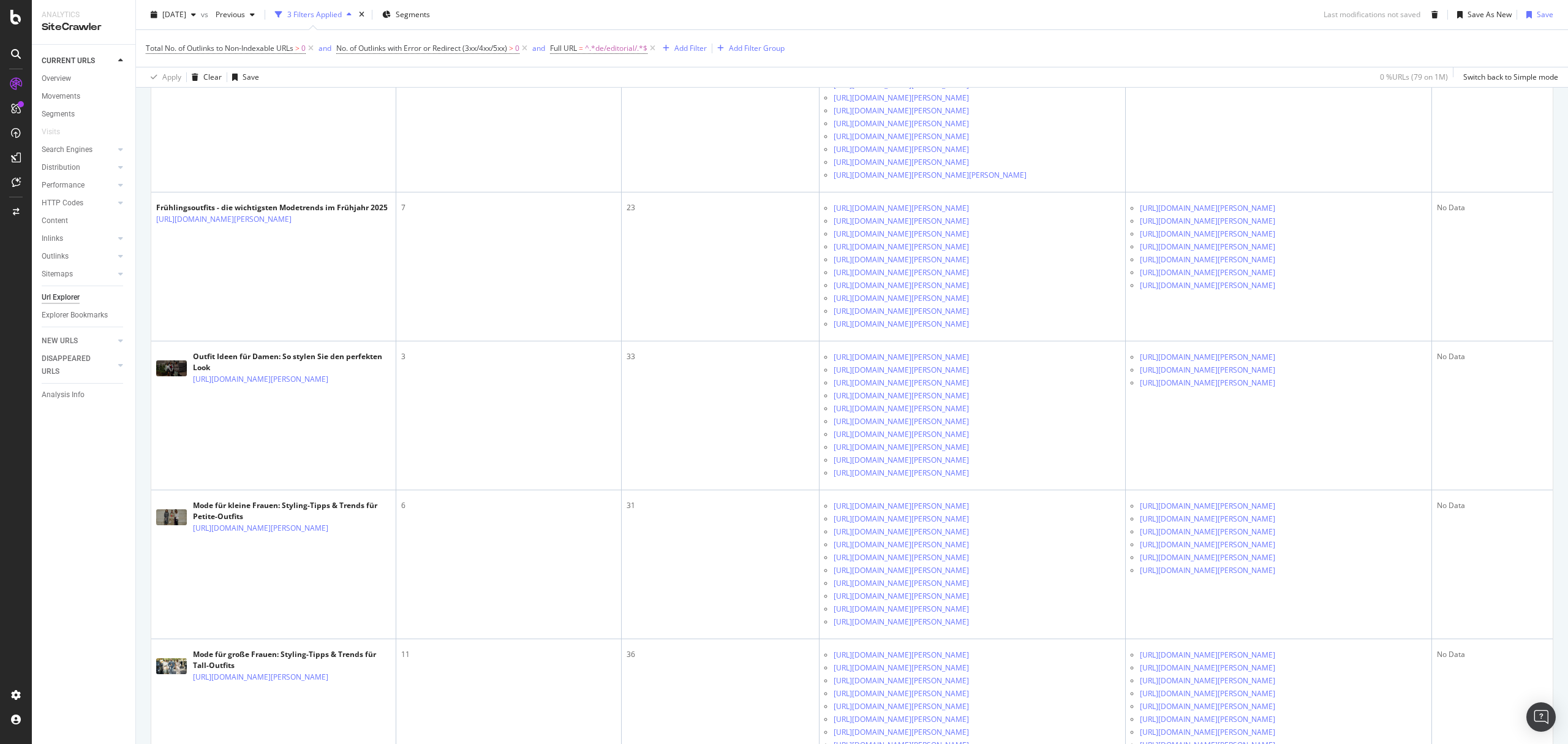
scroll to position [3512, 0]
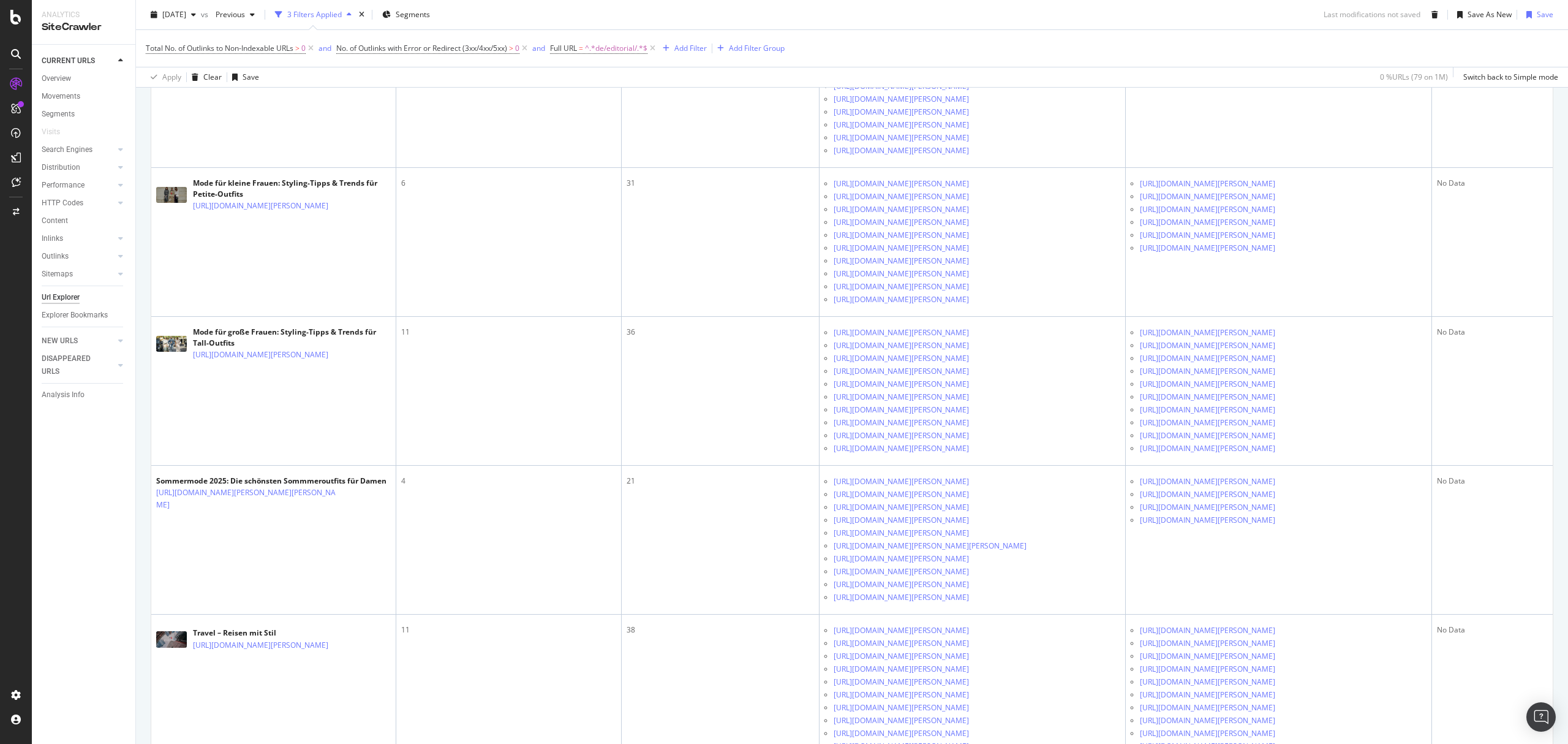
scroll to position [3756, 0]
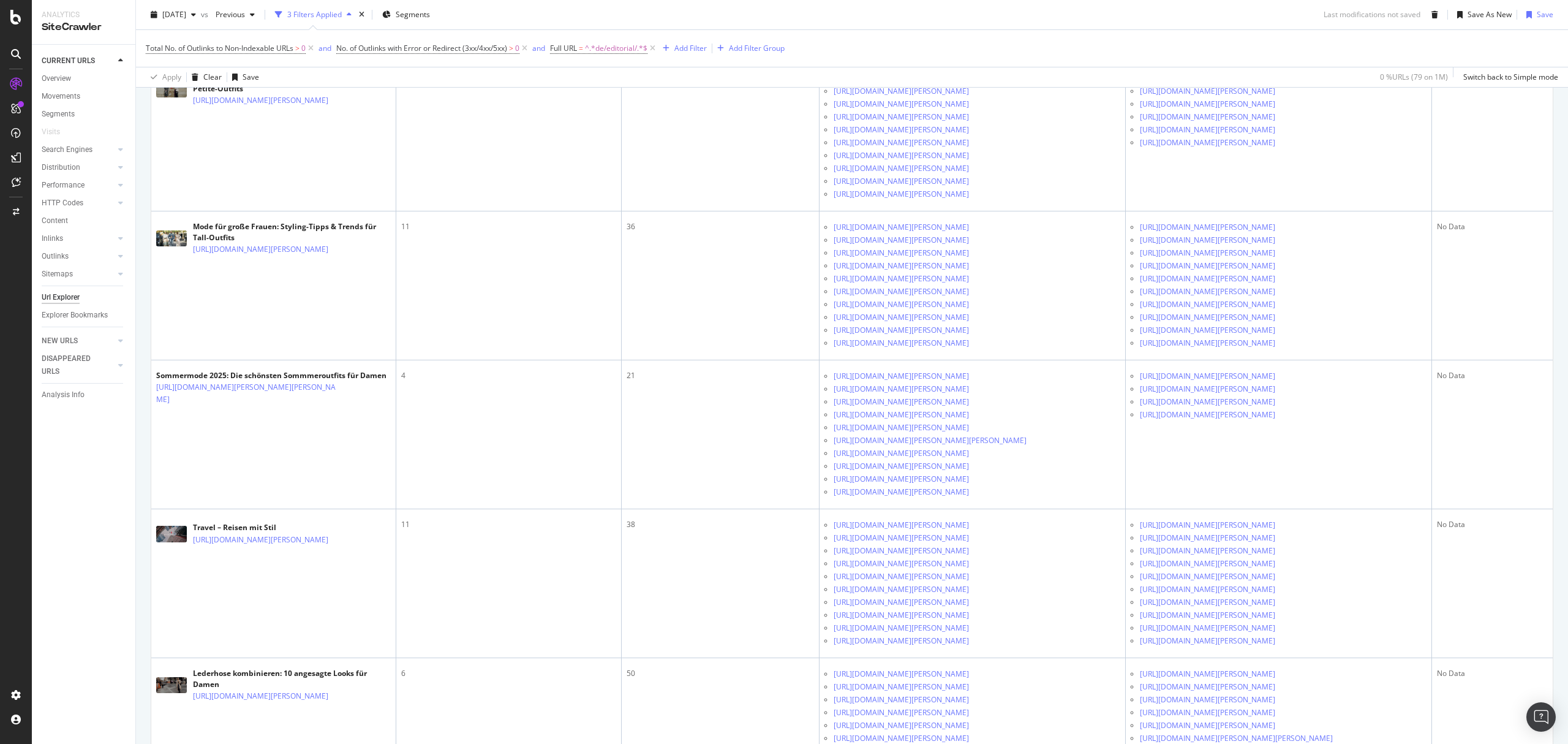
scroll to position [3920, 0]
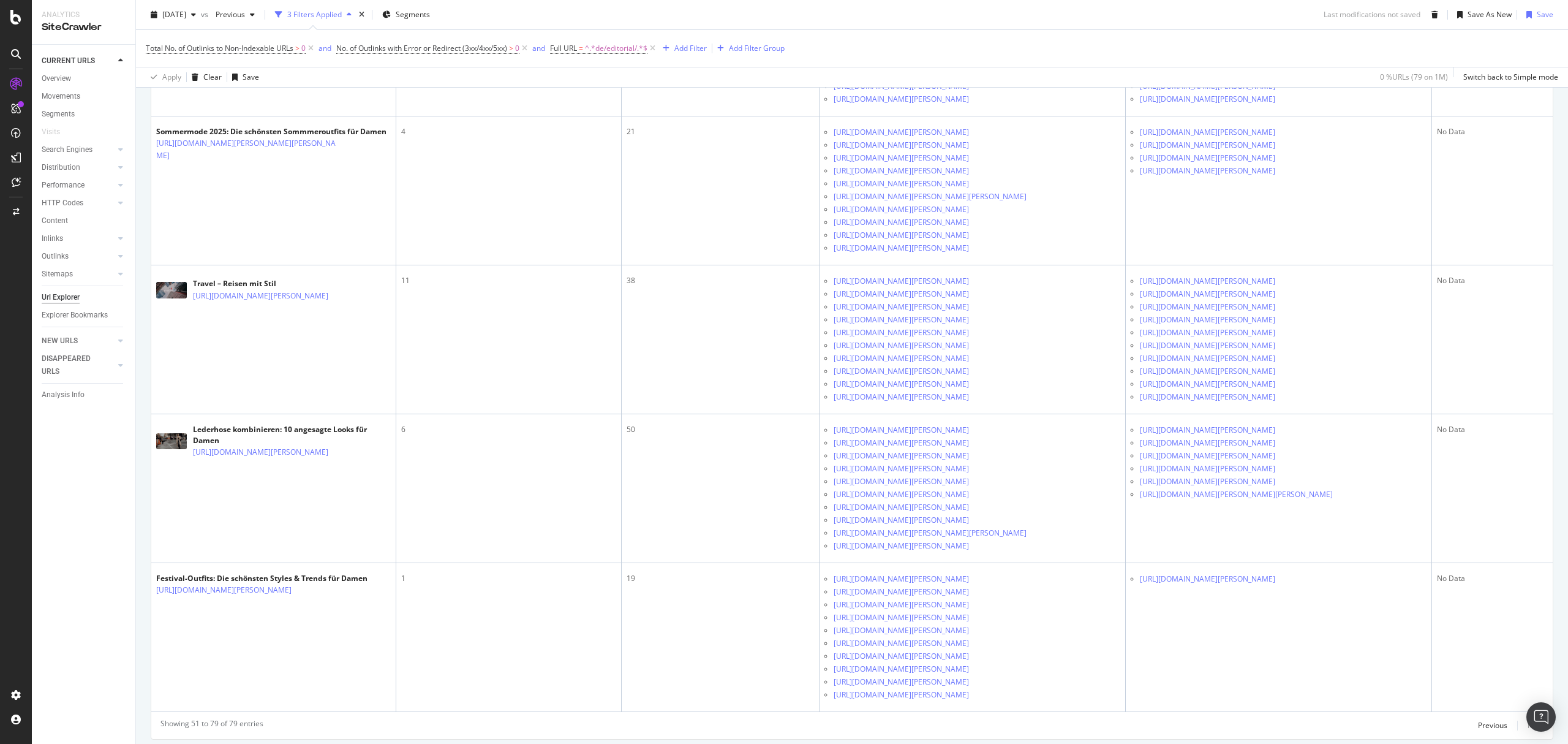
scroll to position [4083, 0]
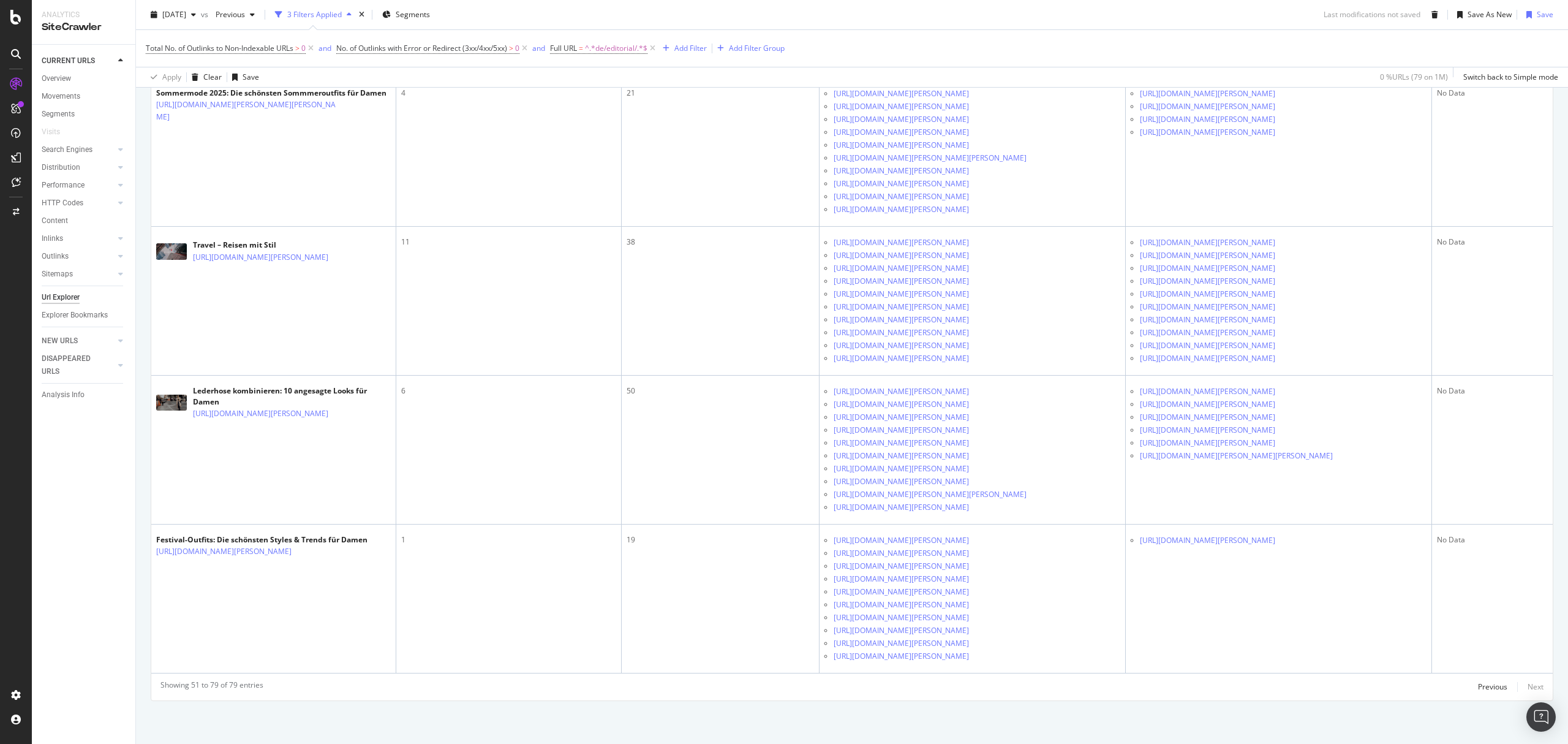
scroll to position [4328, 0]
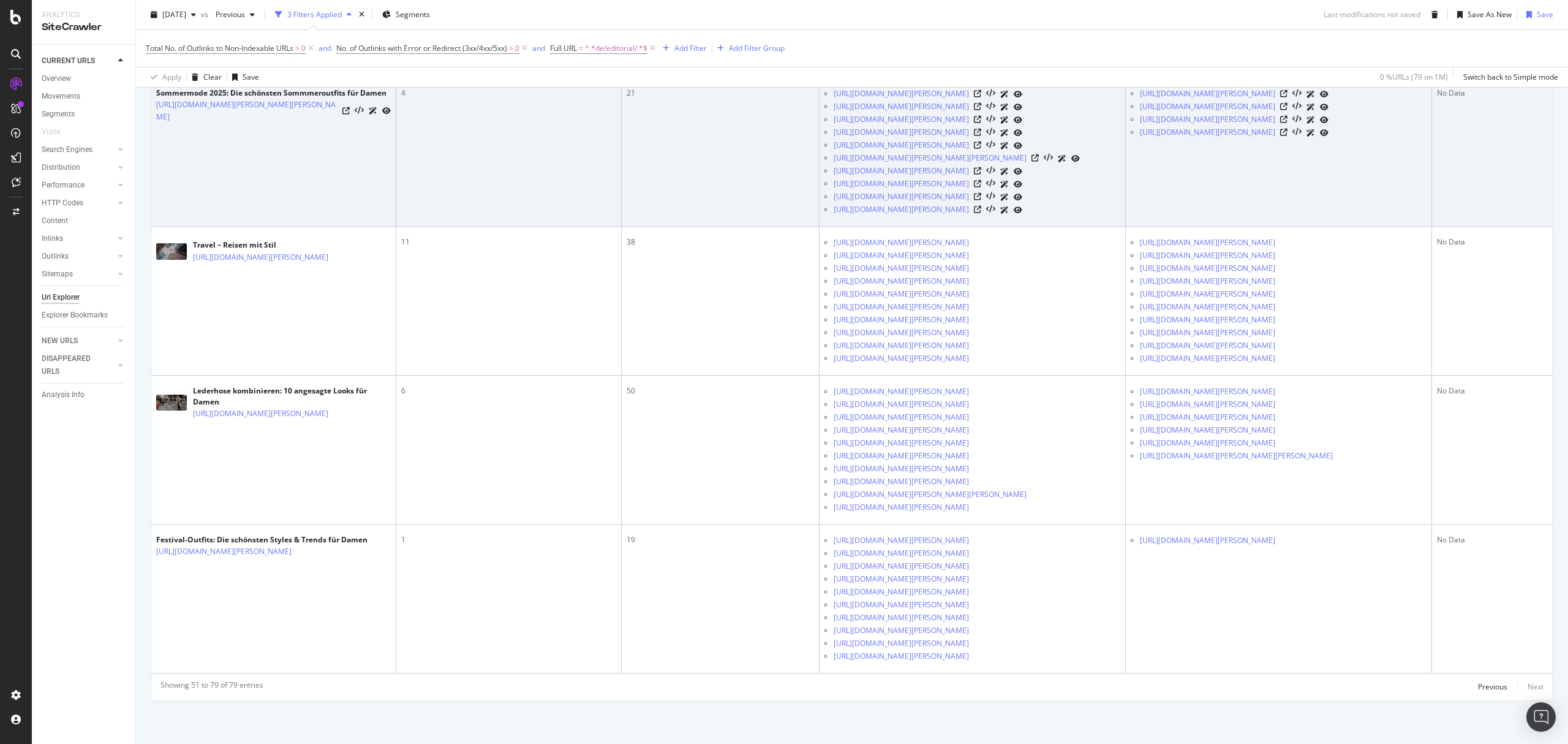
scroll to position [4982, 0]
click at [1287, 97] on icon at bounding box center [1283, 93] width 7 height 7
click at [1287, 110] on icon at bounding box center [1283, 106] width 7 height 7
click at [1287, 136] on icon at bounding box center [1283, 132] width 7 height 7
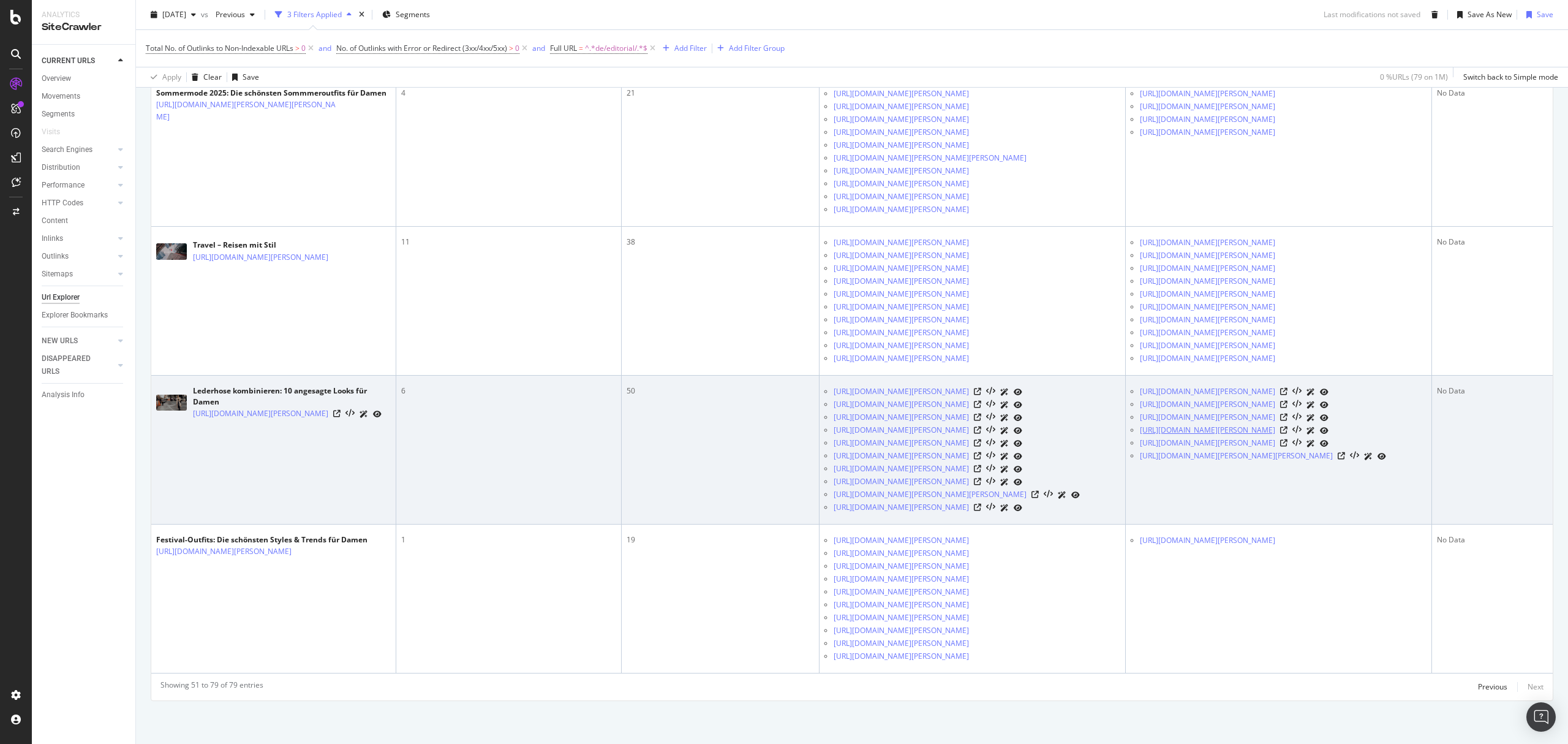
scroll to position [5435, 0]
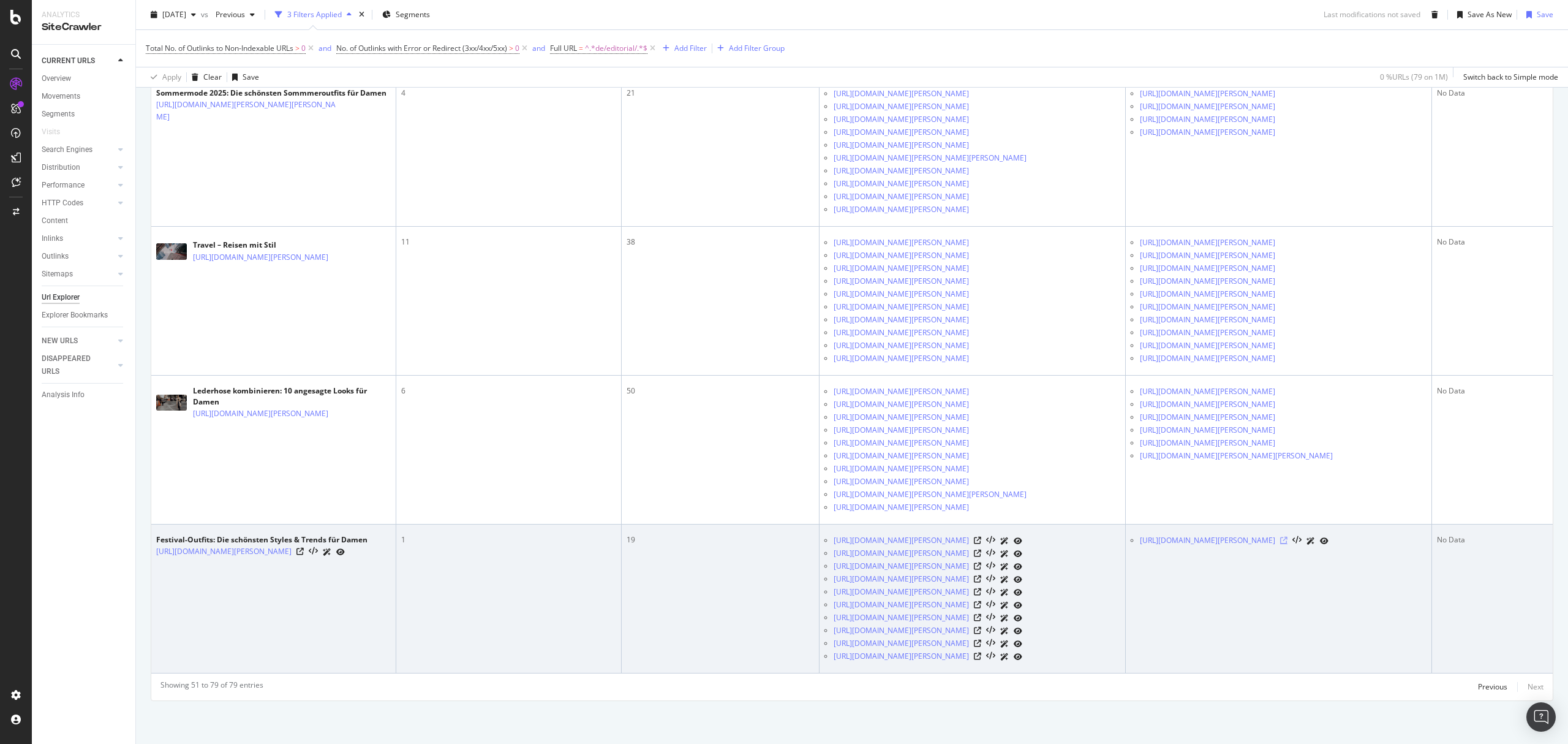
click at [1287, 537] on icon at bounding box center [1283, 540] width 7 height 7
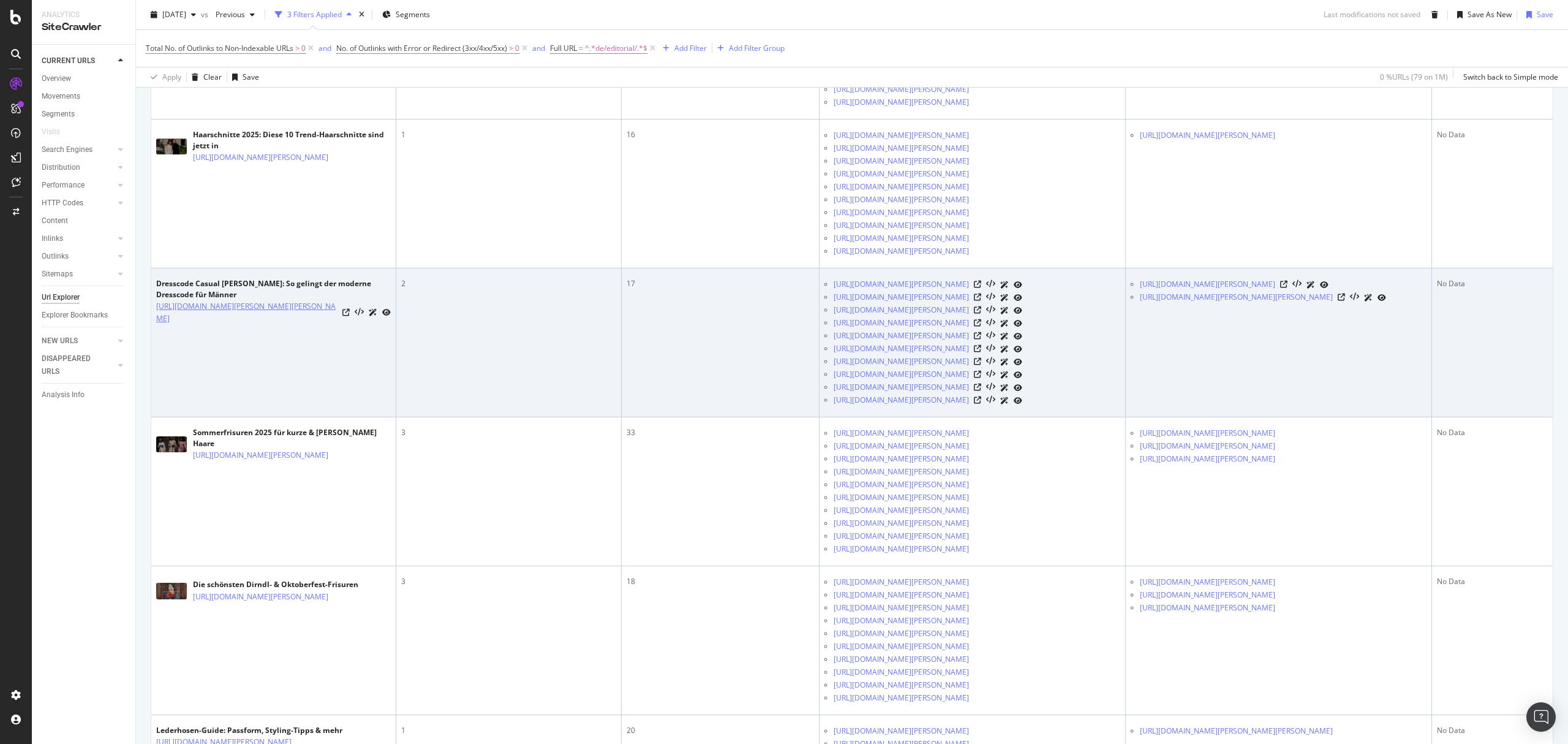
scroll to position [2494, 0]
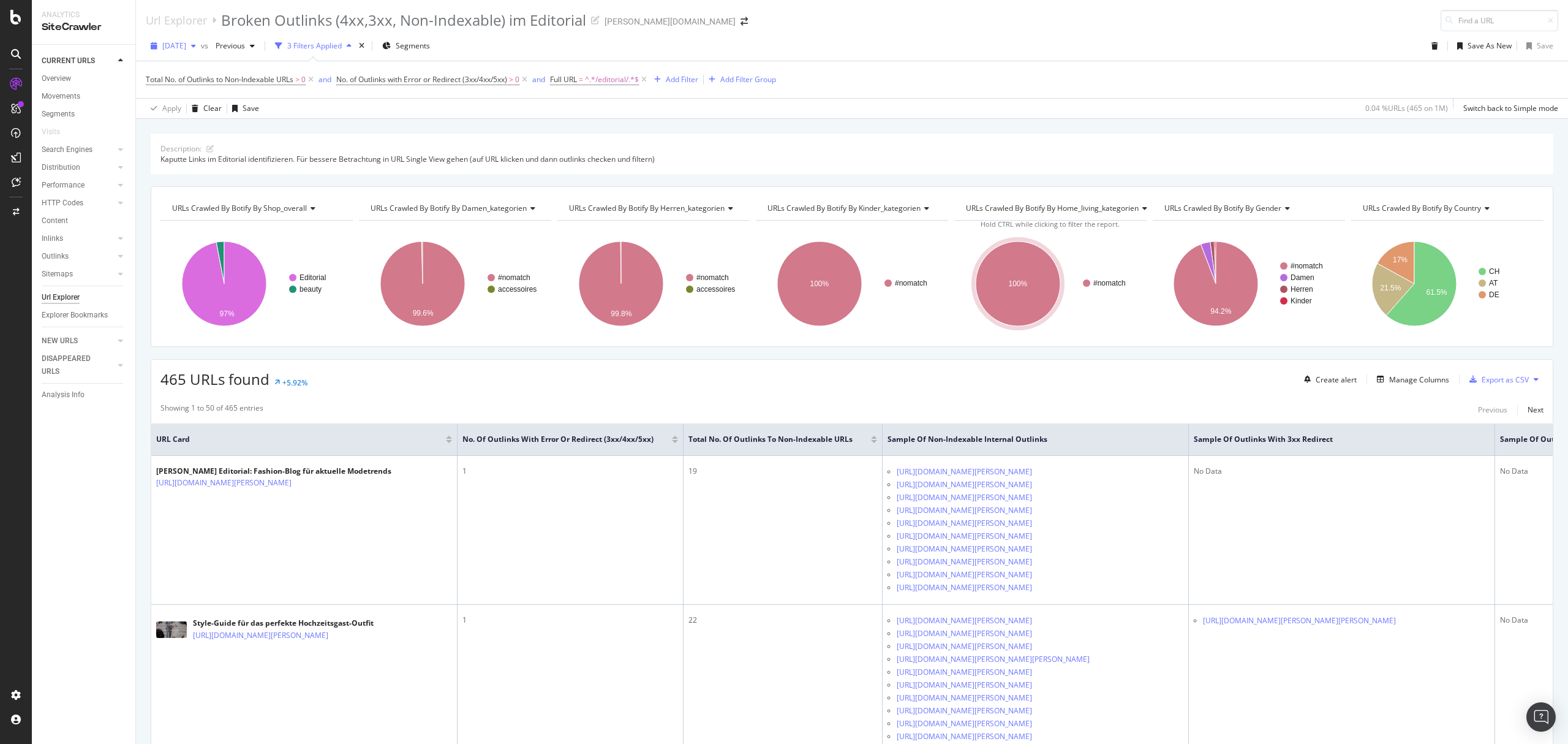
click at [186, 43] on span "[DATE]" at bounding box center [175, 45] width 24 height 11
click at [199, 87] on div "[DATE]" at bounding box center [196, 91] width 64 height 11
click at [591, 87] on span "^.*/editorial/.*$" at bounding box center [612, 79] width 54 height 17
click at [564, 140] on div "Contains /editorial/ Cancel Add filter Apply" at bounding box center [634, 131] width 155 height 83
click at [574, 132] on input "/editorial/" at bounding box center [625, 132] width 116 height 19
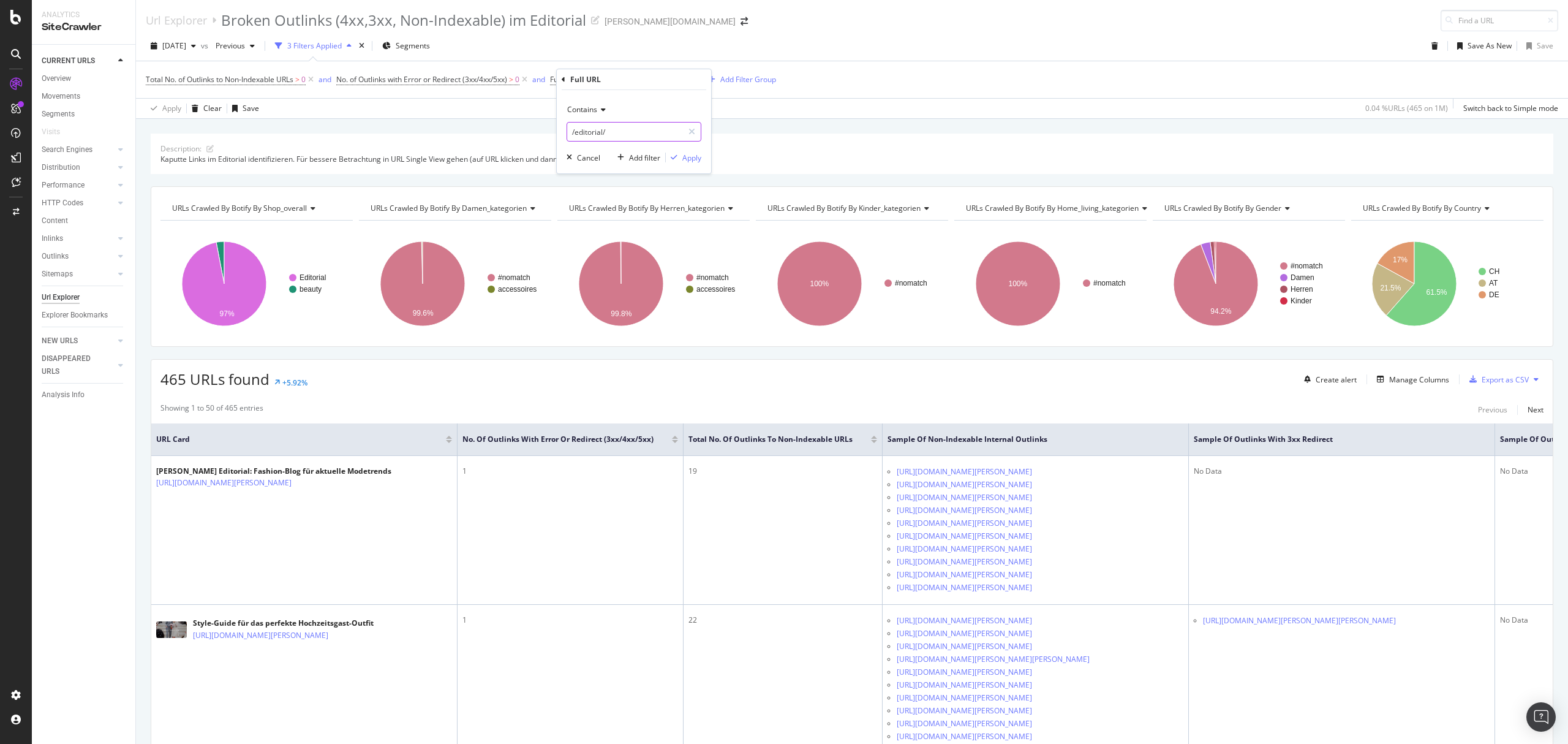
click at [572, 134] on input "/editorial/" at bounding box center [625, 132] width 116 height 19
type input "de/editorial/"
click at [693, 160] on div "Apply" at bounding box center [691, 157] width 19 height 11
